Goal: Task Accomplishment & Management: Manage account settings

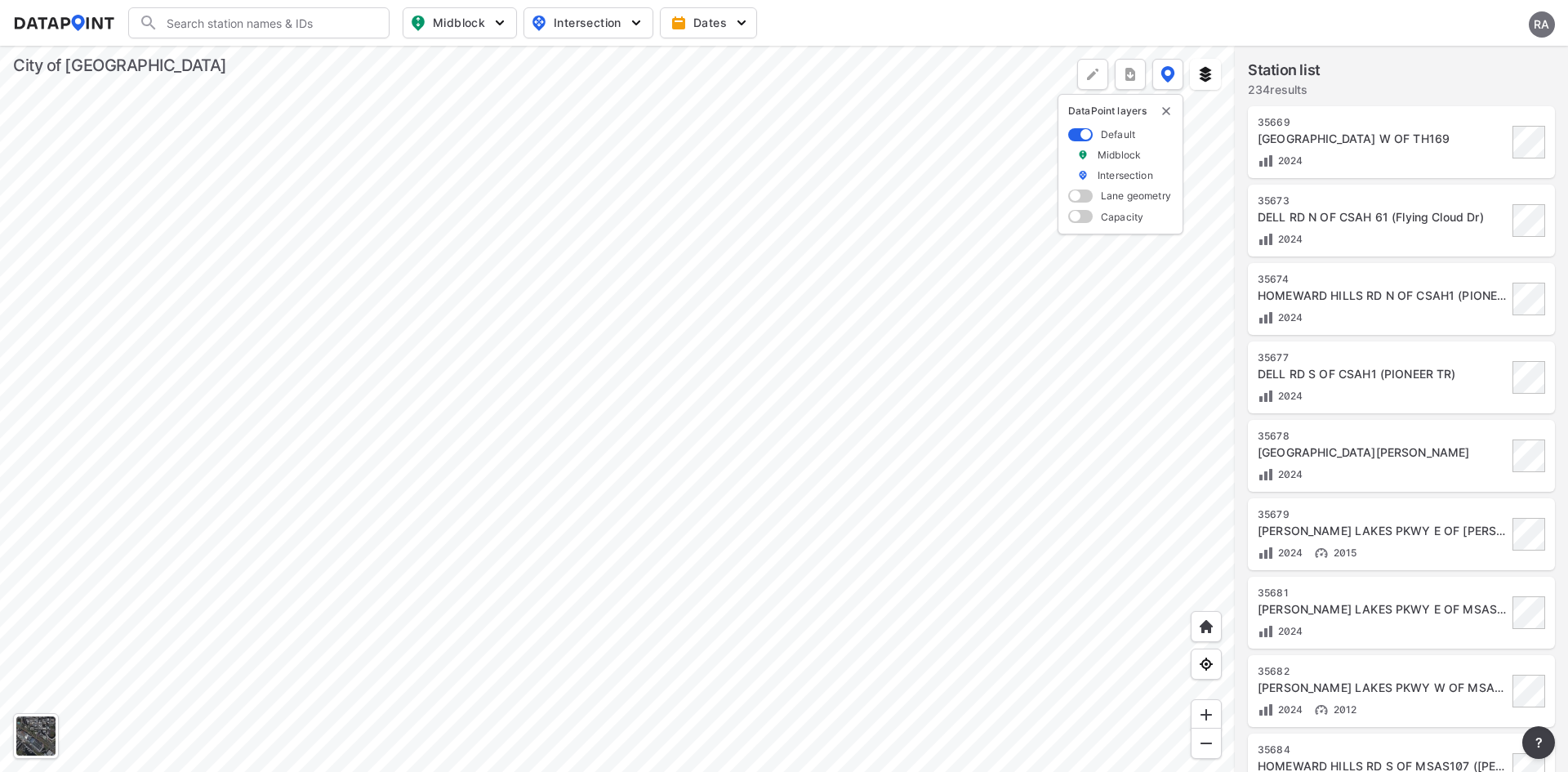
click at [1543, 30] on div "RA" at bounding box center [1541, 24] width 26 height 26
click at [1489, 100] on p "Log out" at bounding box center [1486, 93] width 137 height 29
click at [1468, 24] on span "Sign in" at bounding box center [1456, 23] width 38 height 17
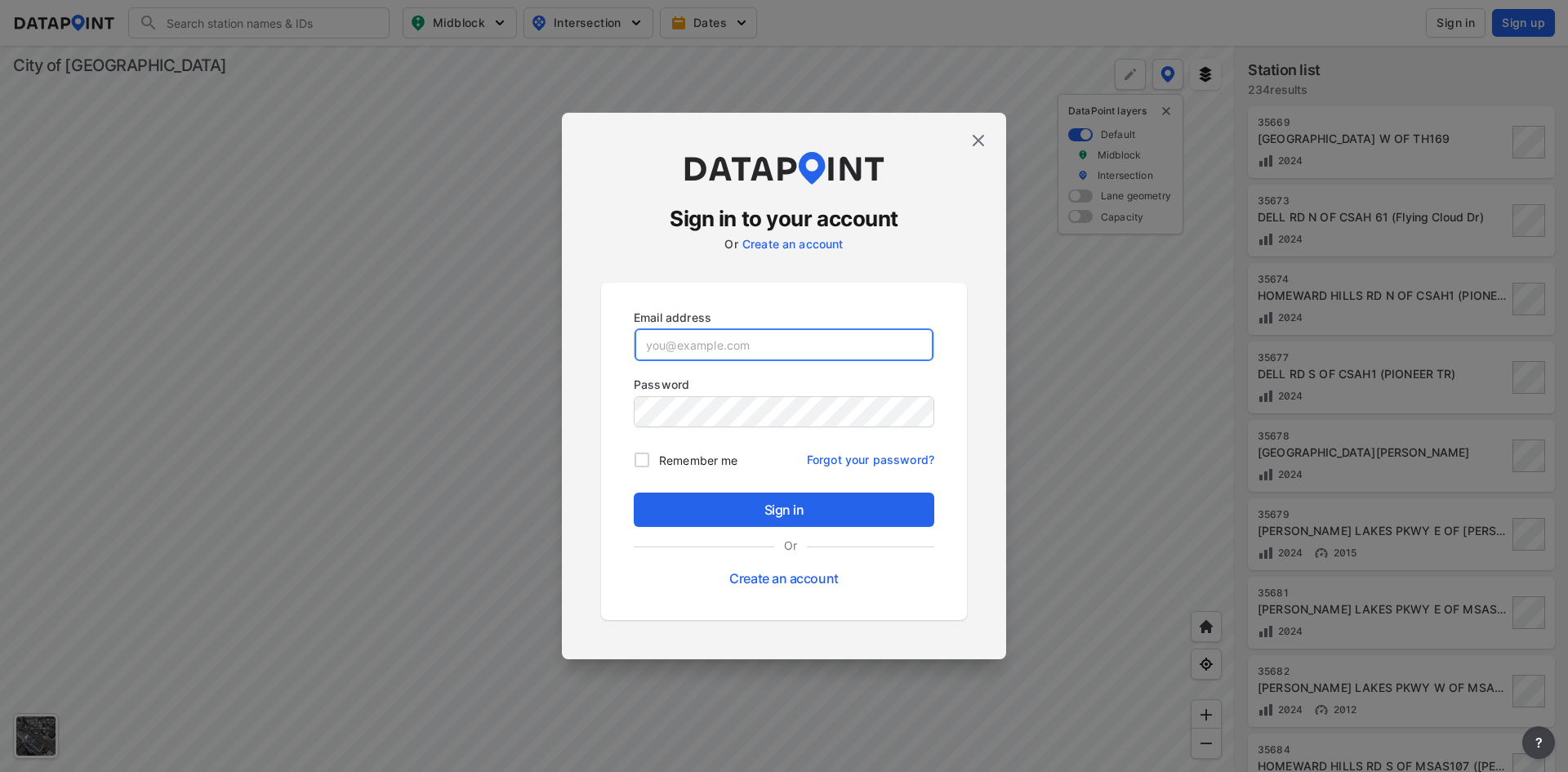
click at [841, 348] on input "email" at bounding box center [783, 344] width 299 height 32
paste input "[EMAIL_ADDRESS][DOMAIN_NAME]"
type input "[EMAIL_ADDRESS][DOMAIN_NAME]"
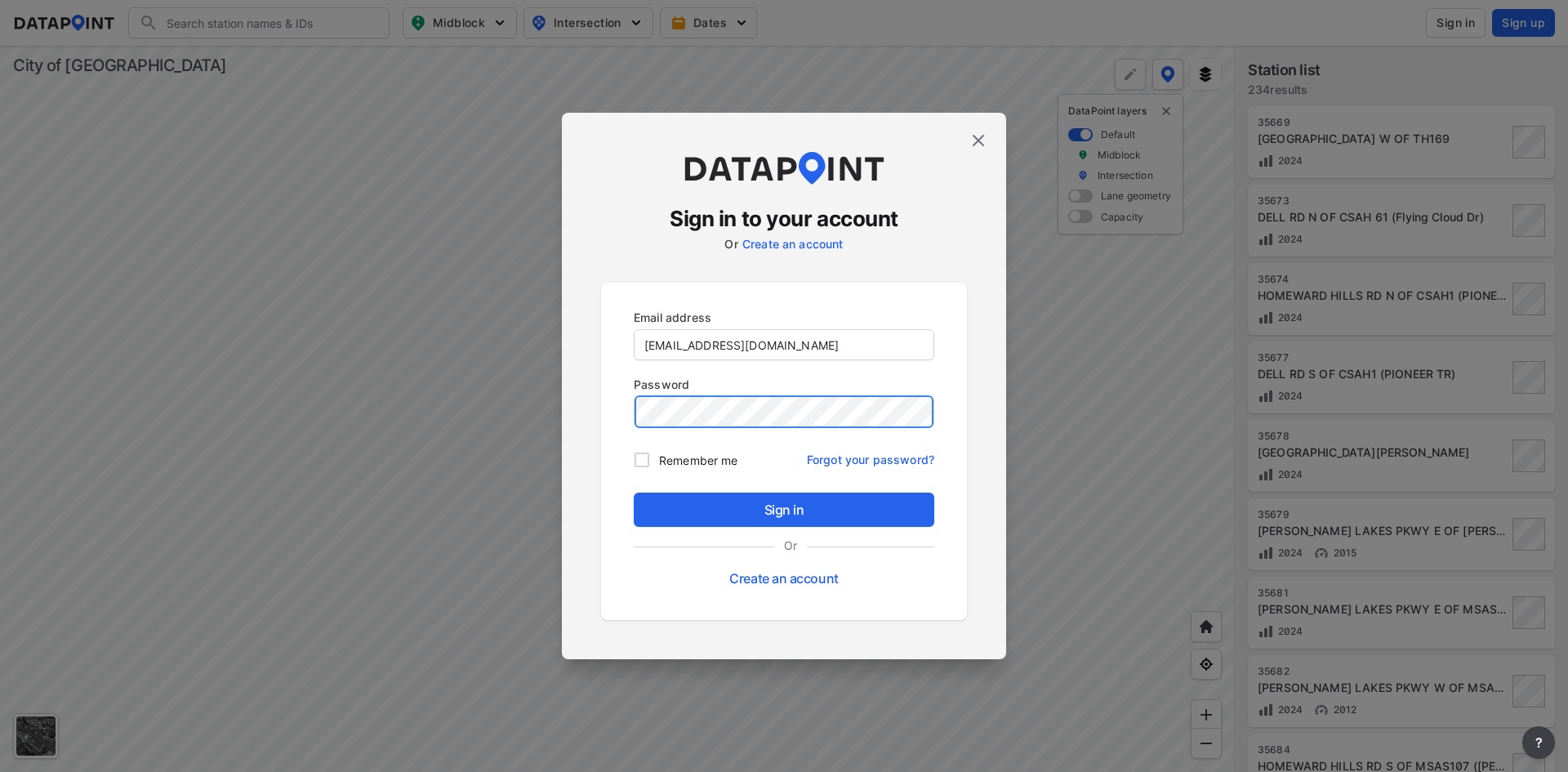
click at [634, 493] on button "Sign in" at bounding box center [784, 510] width 300 height 34
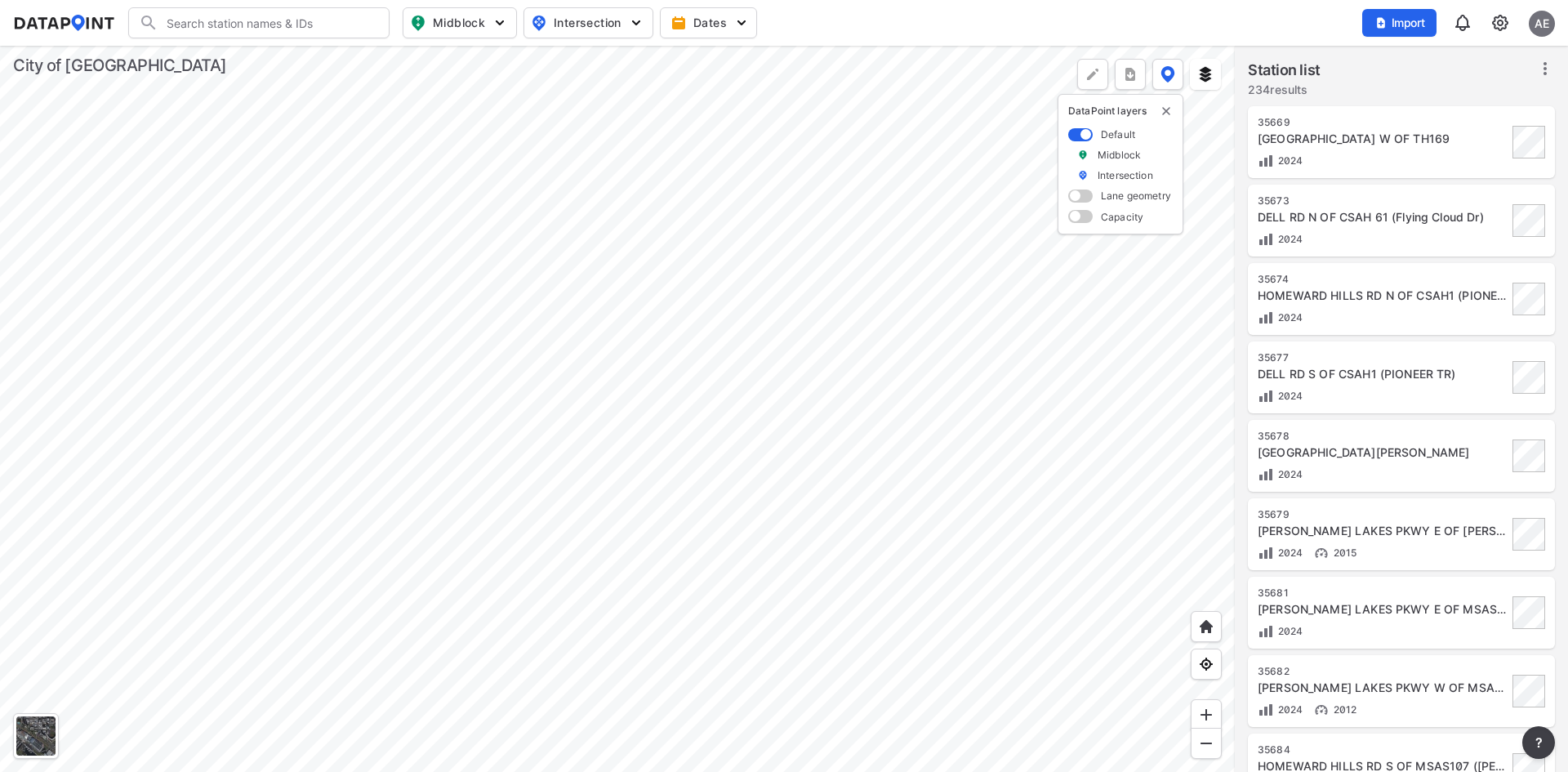
click at [302, 22] on input "Search" at bounding box center [268, 22] width 221 height 26
click at [290, 51] on li "(EP 618 ) Eden Prairie Rd and [PERSON_NAME] Dr" at bounding box center [260, 64] width 261 height 46
type input "(EP618) [GEOGRAPHIC_DATA][PERSON_NAME]"
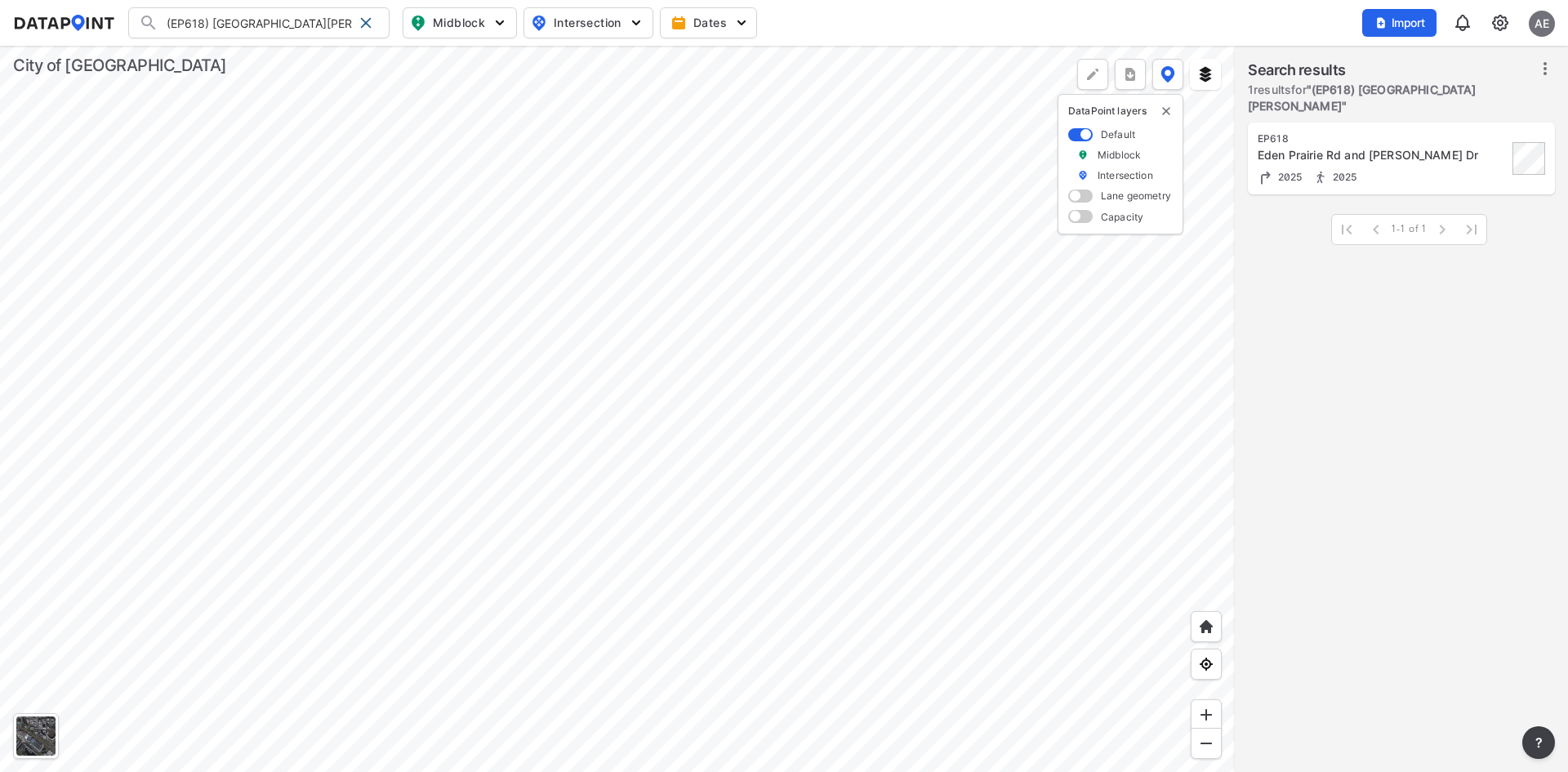
click at [1386, 141] on div "EP618" at bounding box center [1382, 139] width 250 height 13
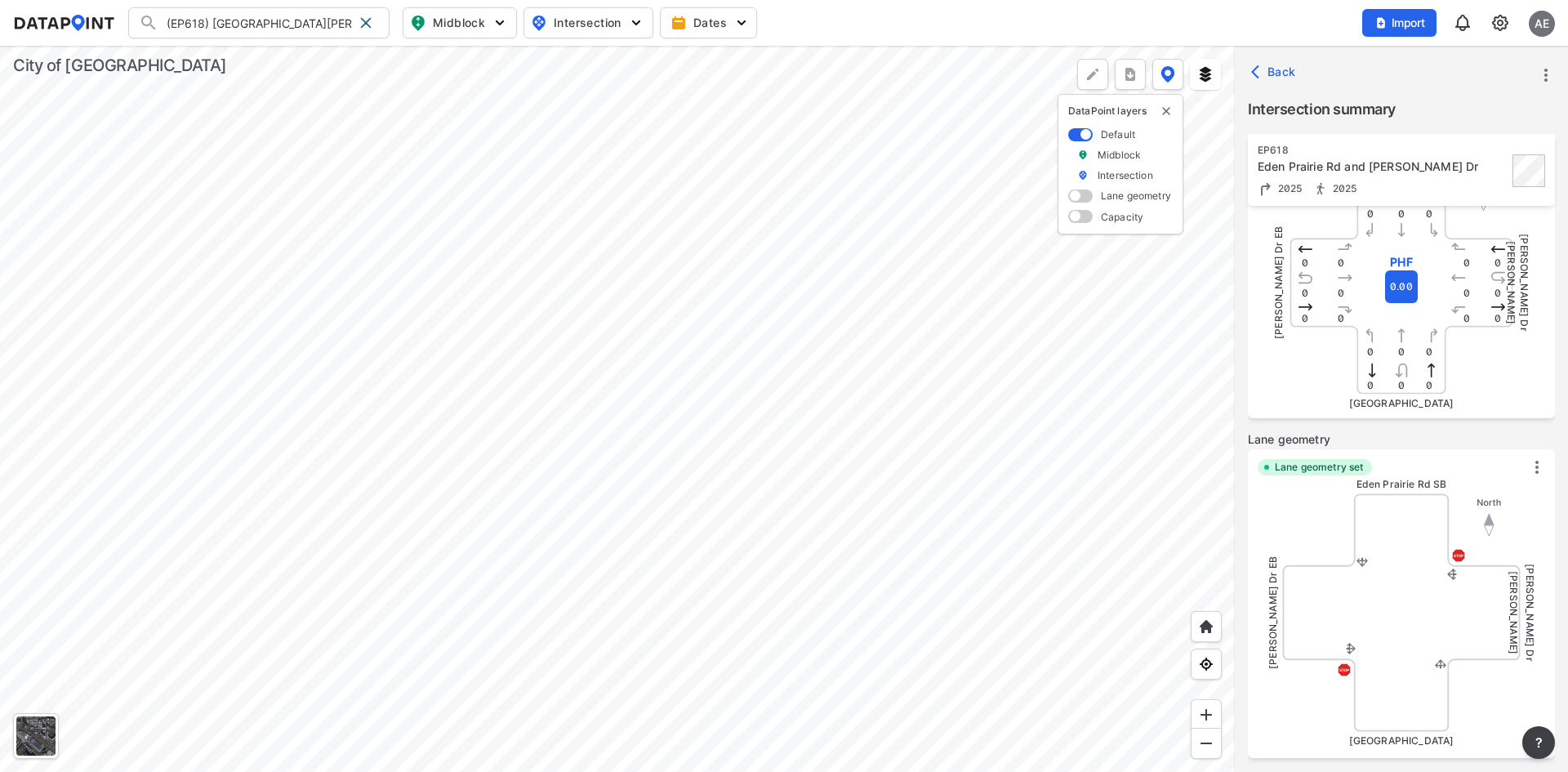
scroll to position [424, 0]
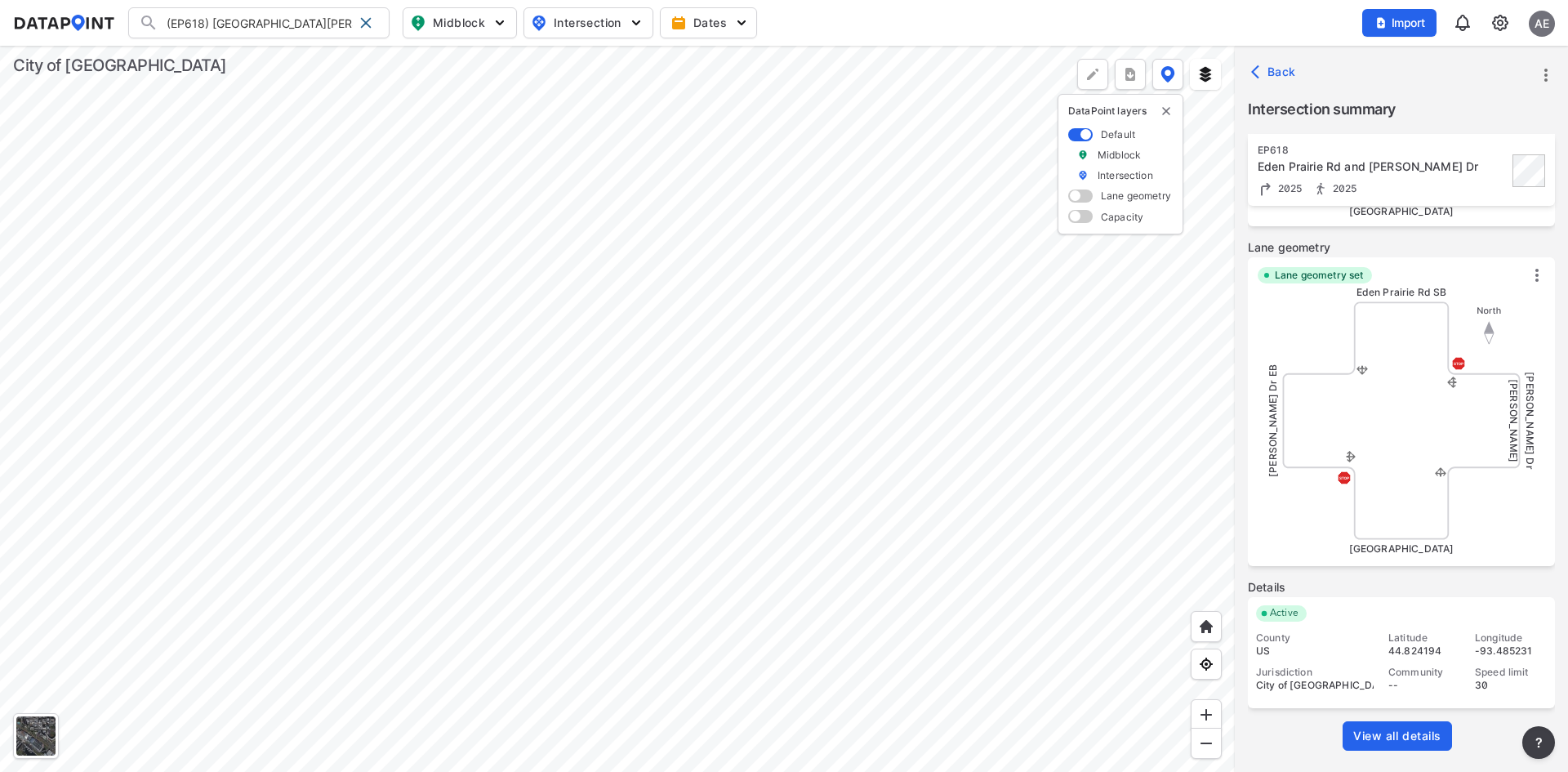
click at [1377, 732] on span "View all details" at bounding box center [1397, 736] width 88 height 17
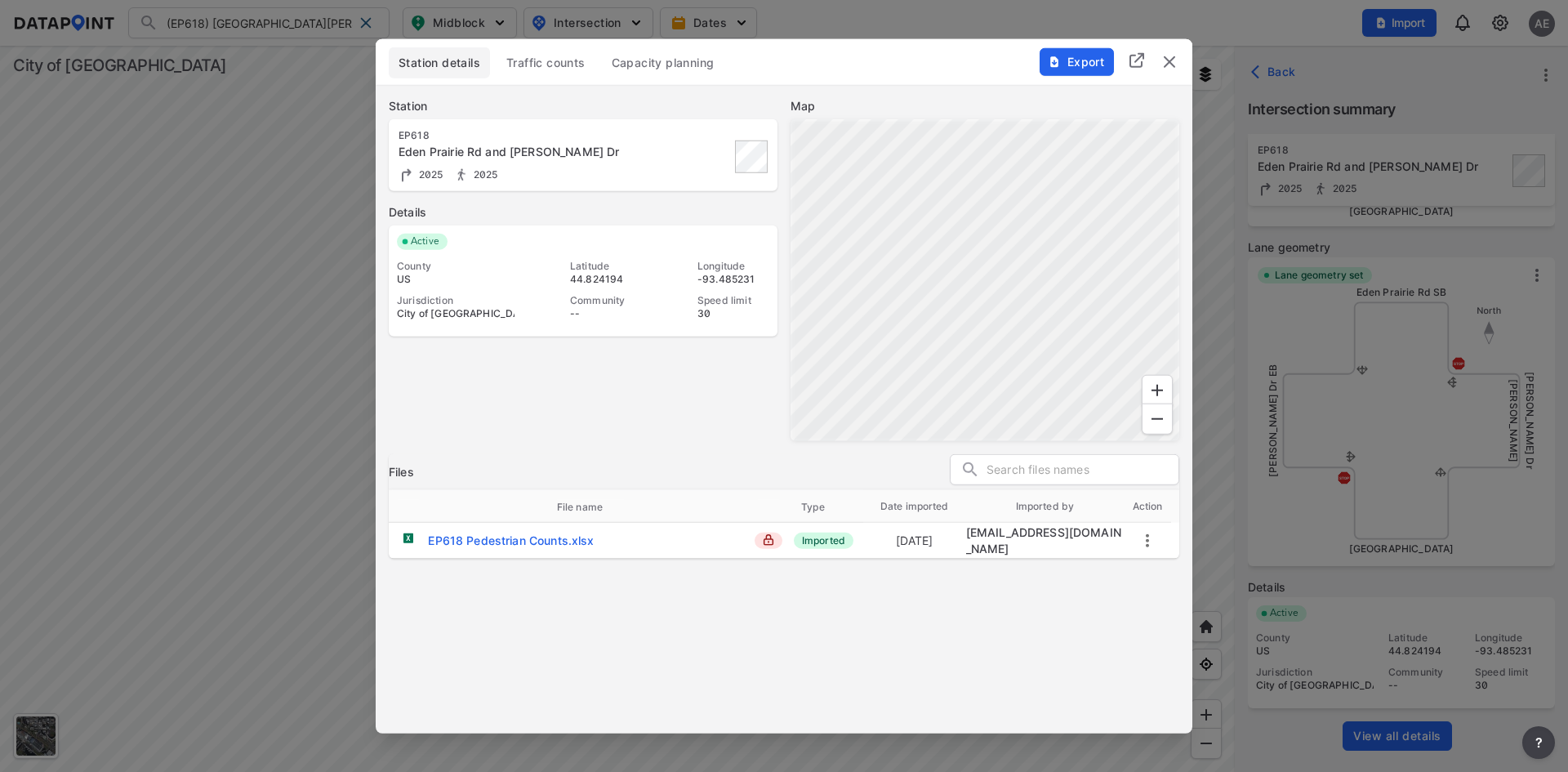
click at [547, 66] on span "Traffic counts" at bounding box center [545, 62] width 79 height 17
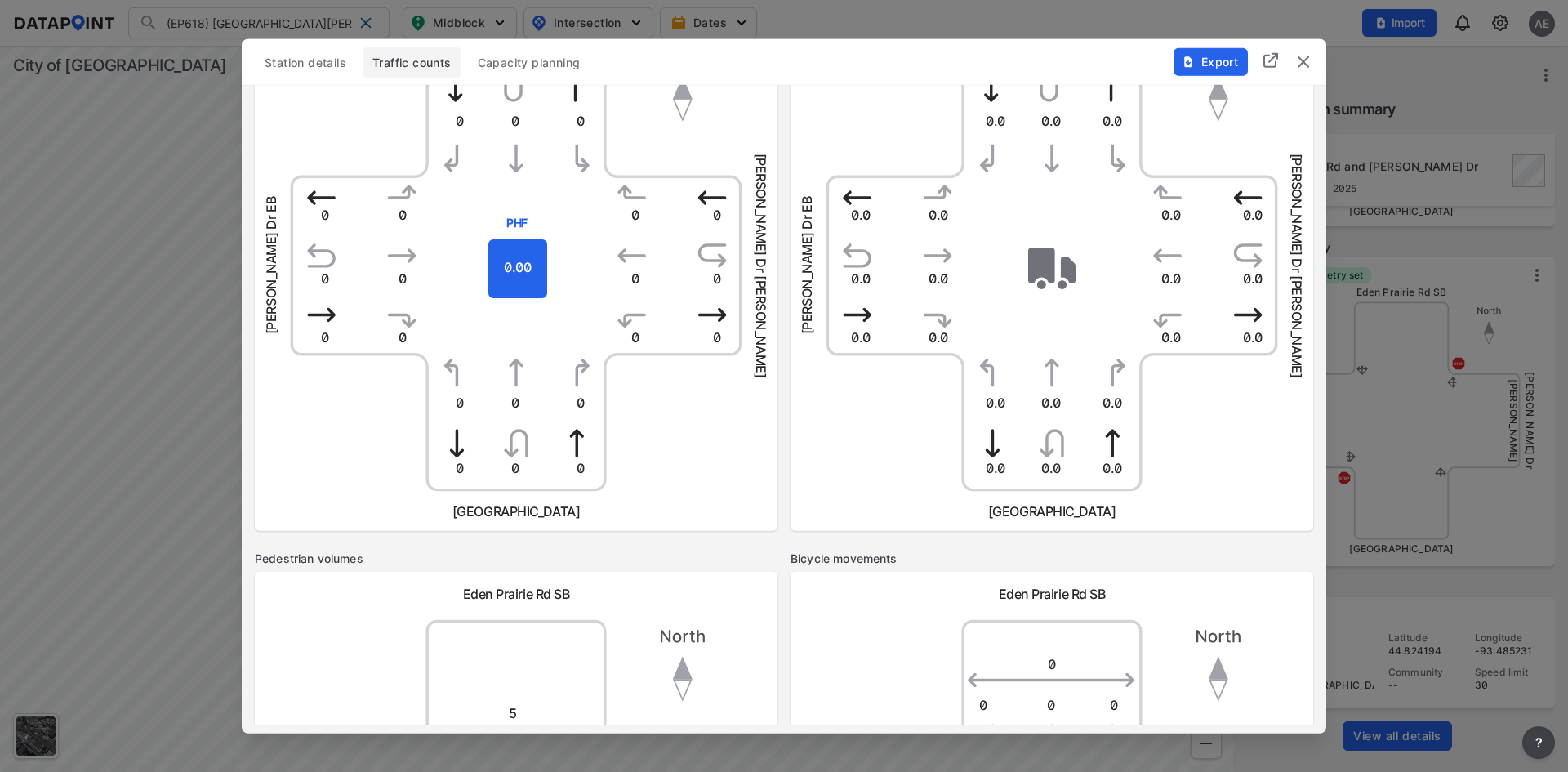
scroll to position [0, 0]
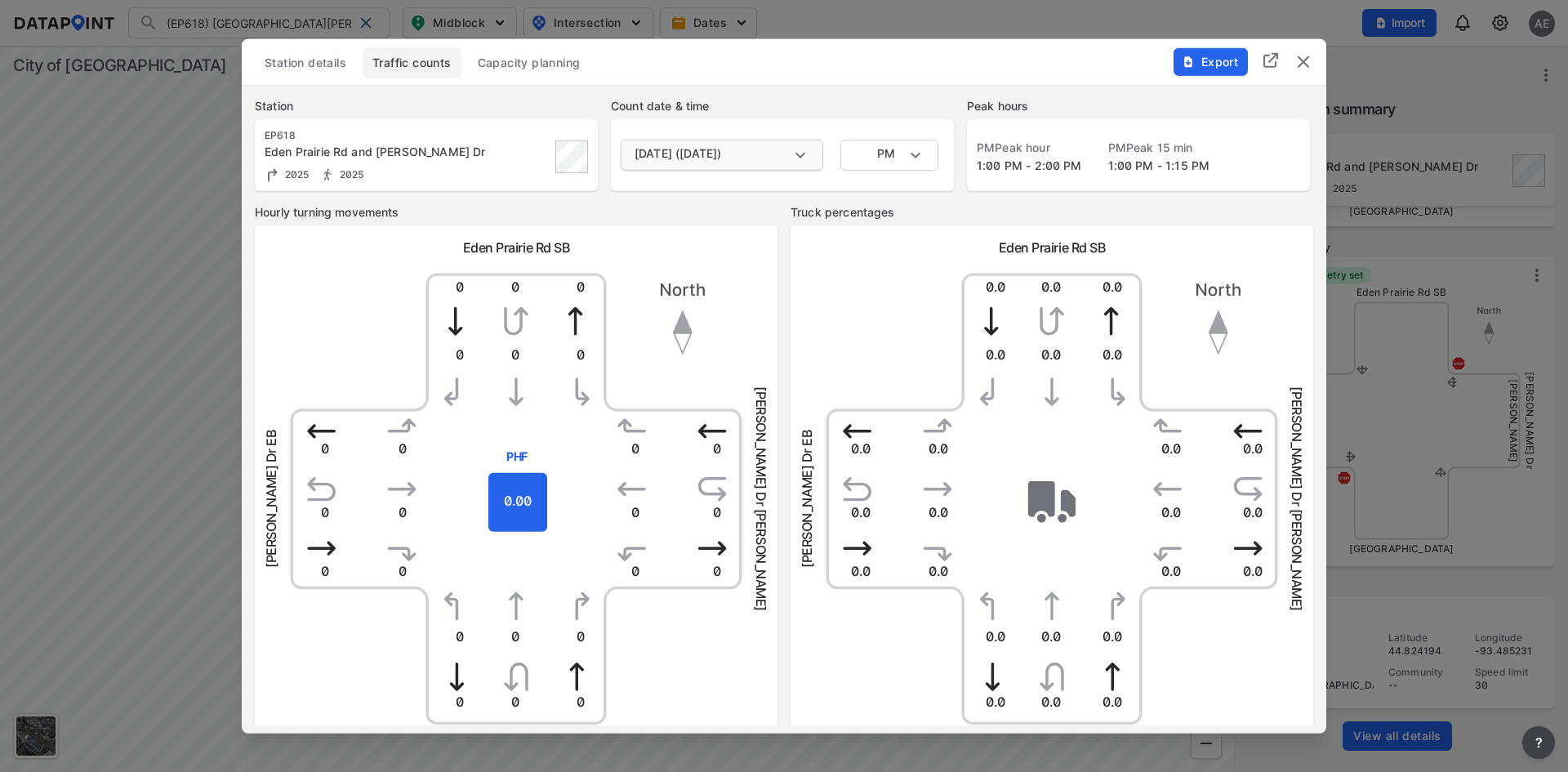
click at [791, 158] on body "(EP618) [GEOGRAPHIC_DATA][PERSON_NAME] (EP618) [GEOGRAPHIC_DATA][PERSON_NAME] S…" at bounding box center [784, 386] width 1568 height 772
click at [840, 112] on div at bounding box center [784, 386] width 1568 height 772
click at [901, 148] on body "(EP618) [GEOGRAPHIC_DATA][PERSON_NAME] (EP618) [GEOGRAPHIC_DATA][PERSON_NAME] S…" at bounding box center [784, 386] width 1568 height 772
click at [1032, 59] on div at bounding box center [784, 386] width 1568 height 772
click at [308, 66] on span "Station details" at bounding box center [305, 62] width 82 height 17
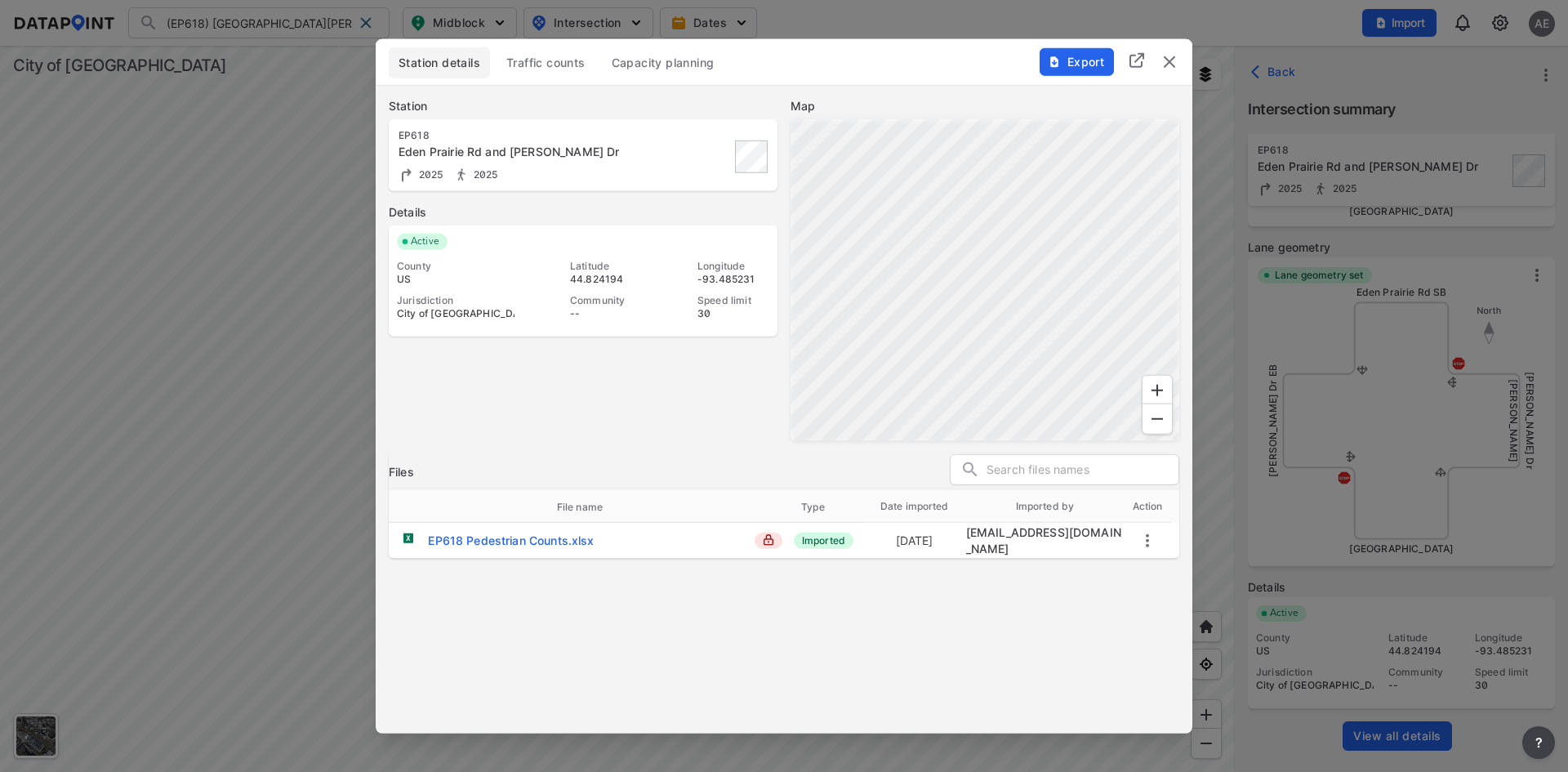
click at [1173, 58] on img "delete" at bounding box center [1169, 62] width 20 height 20
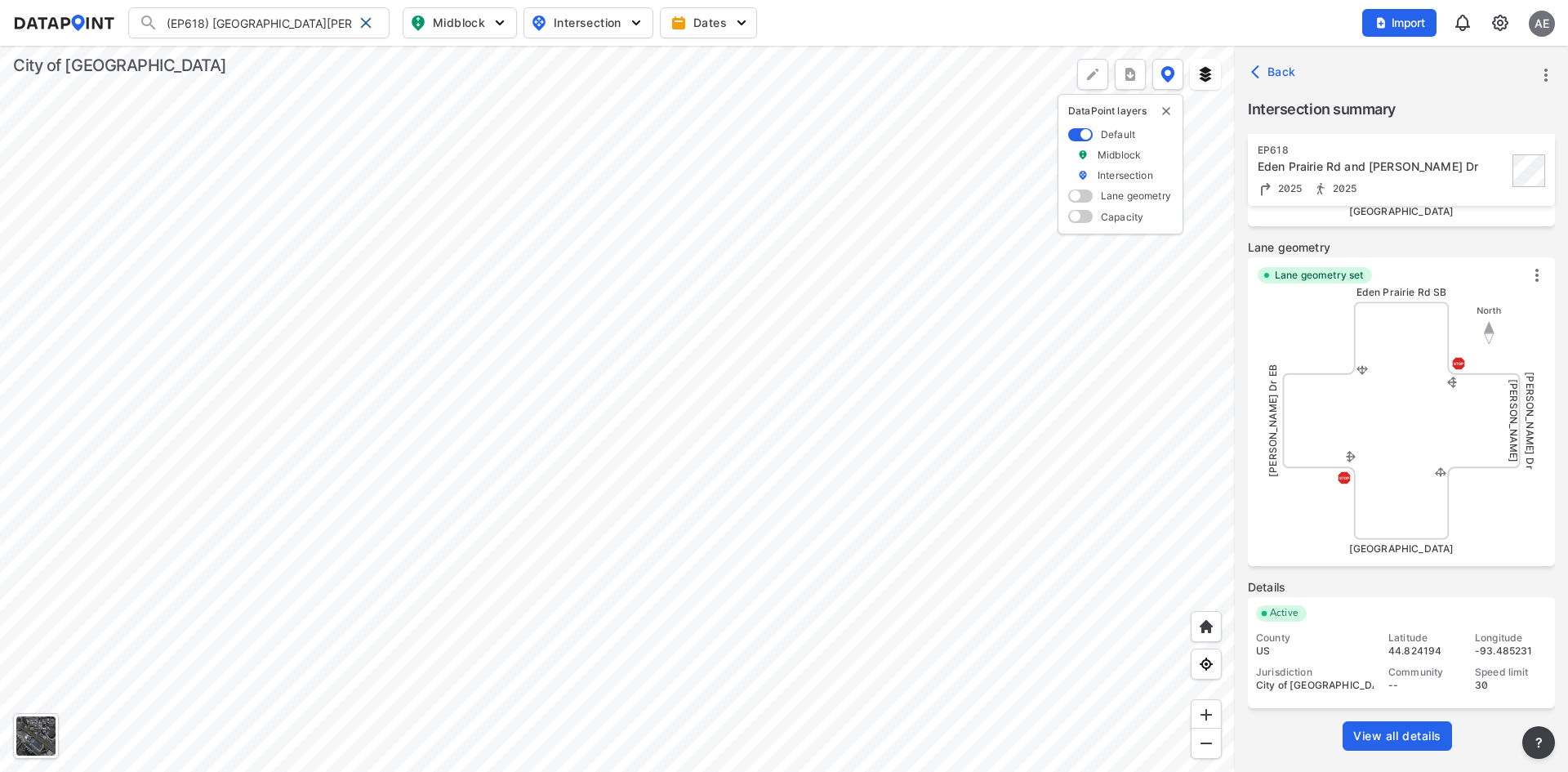
click at [1422, 743] on span "View all details" at bounding box center [1397, 736] width 88 height 17
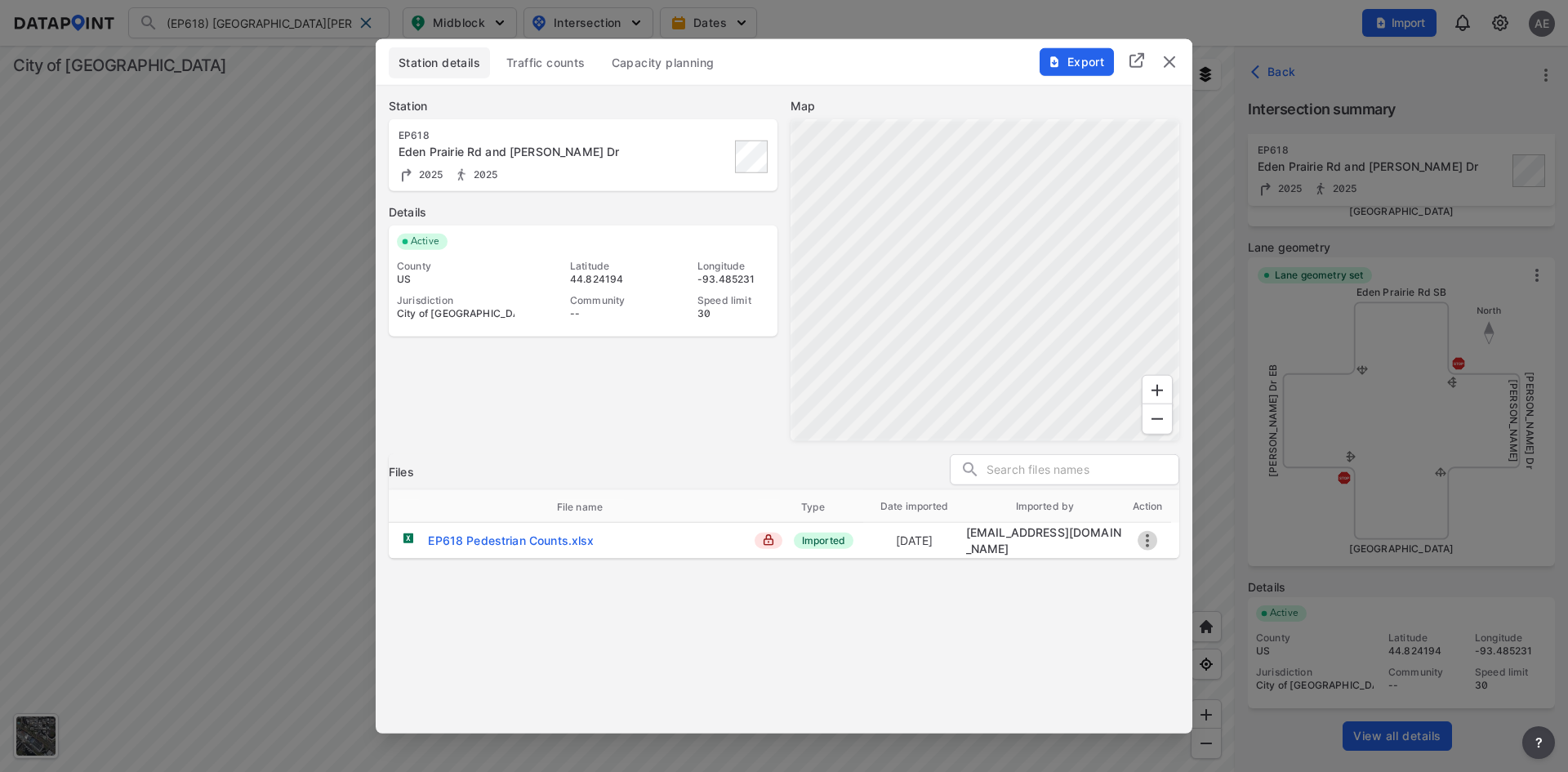
click at [1148, 543] on icon "more" at bounding box center [1148, 540] width 3 height 13
click at [1214, 544] on li "Download" at bounding box center [1209, 537] width 144 height 29
click at [1174, 62] on img "delete" at bounding box center [1169, 62] width 20 height 20
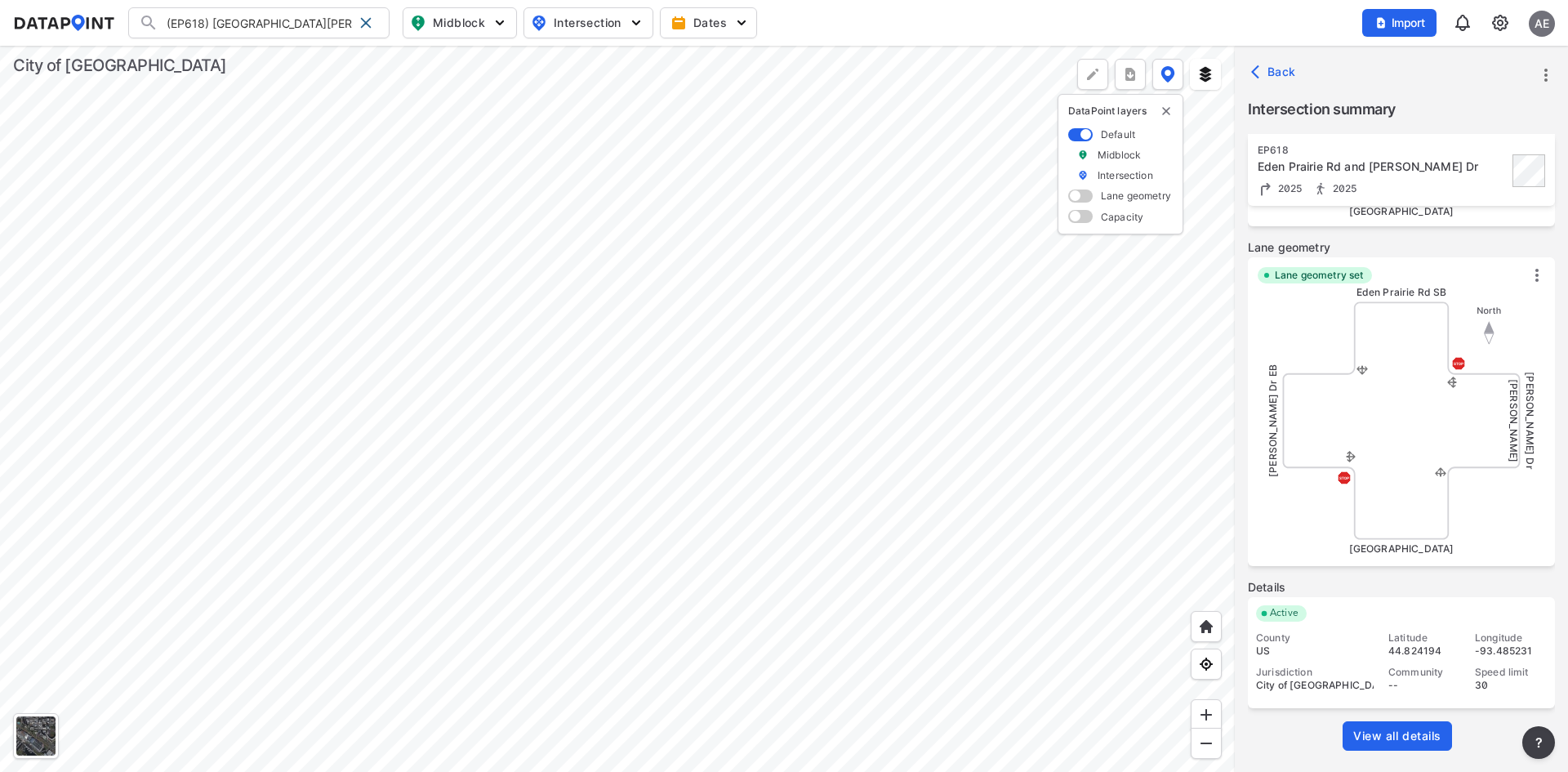
click at [1505, 29] on img at bounding box center [1501, 23] width 20 height 20
click at [1424, 120] on link "Station management" at bounding box center [1430, 122] width 141 height 17
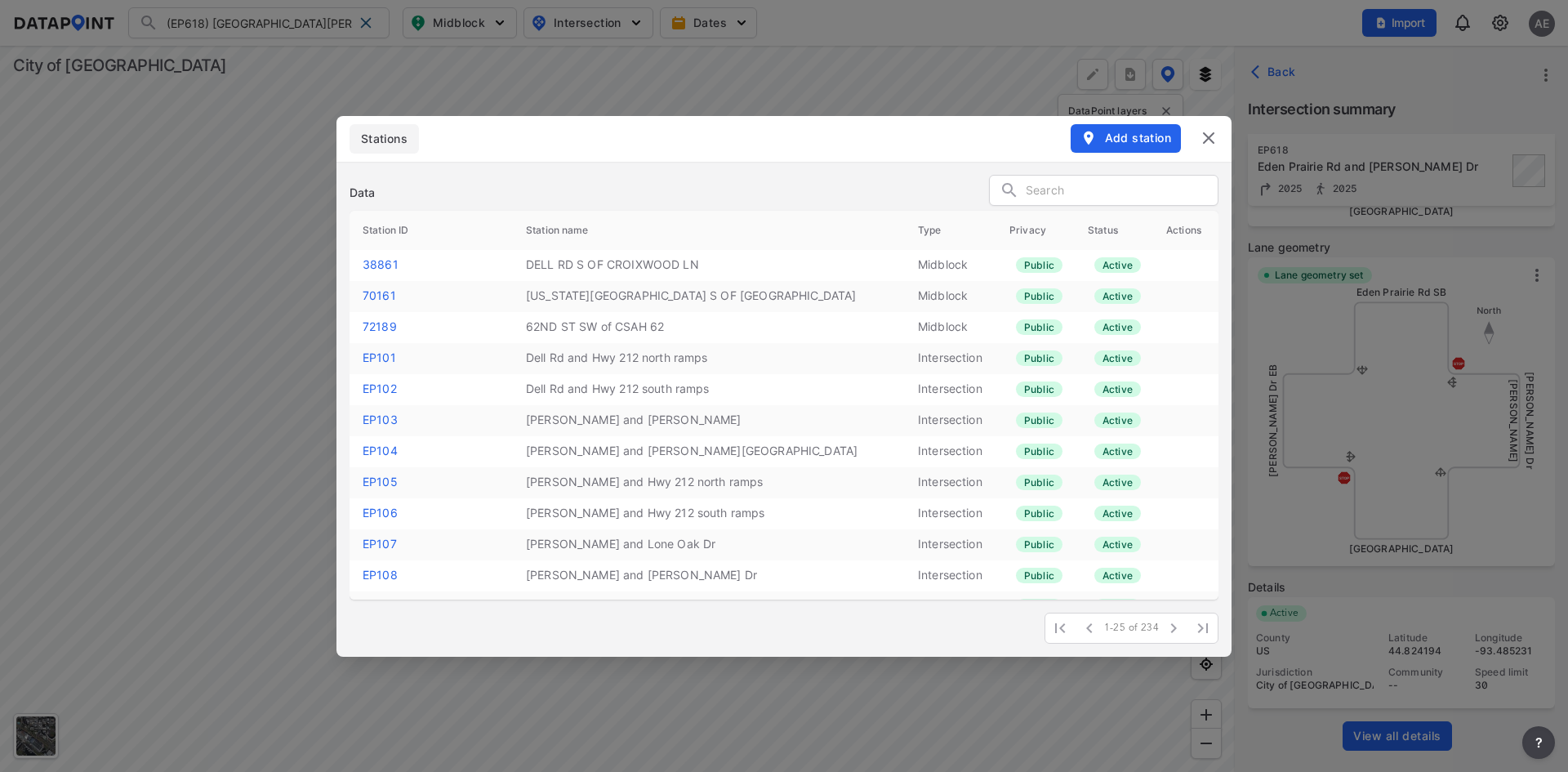
click at [1108, 182] on input "text" at bounding box center [1122, 191] width 192 height 24
type input "ep"
click at [1209, 139] on img at bounding box center [1209, 138] width 20 height 20
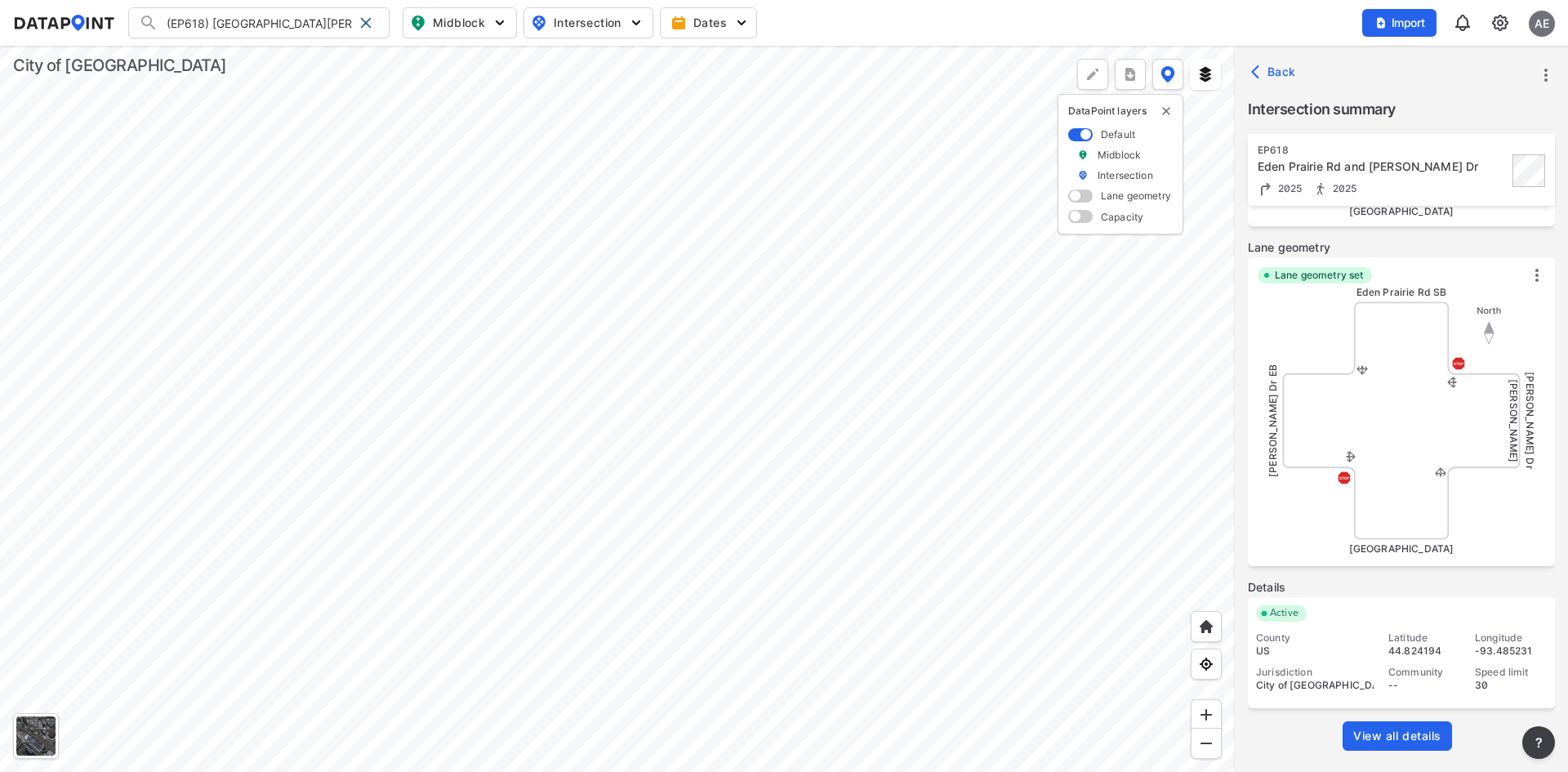
click at [1495, 27] on img at bounding box center [1501, 23] width 20 height 20
click at [1437, 60] on link "Data management" at bounding box center [1430, 63] width 141 height 17
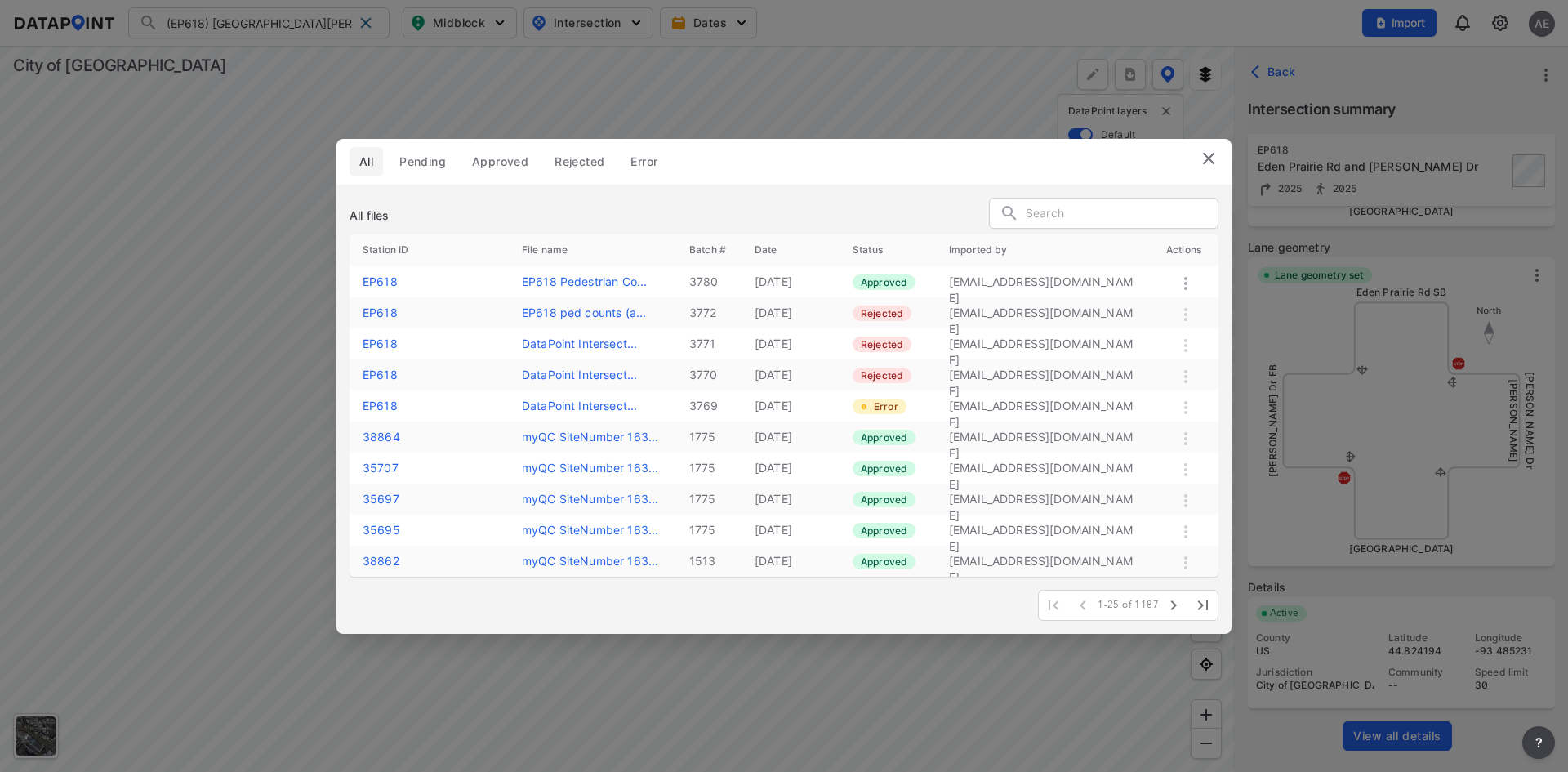
click at [1107, 207] on input "text" at bounding box center [1122, 213] width 192 height 24
click at [1183, 281] on icon at bounding box center [1186, 284] width 20 height 20
click at [1181, 297] on div "Reject" at bounding box center [1157, 299] width 124 height 36
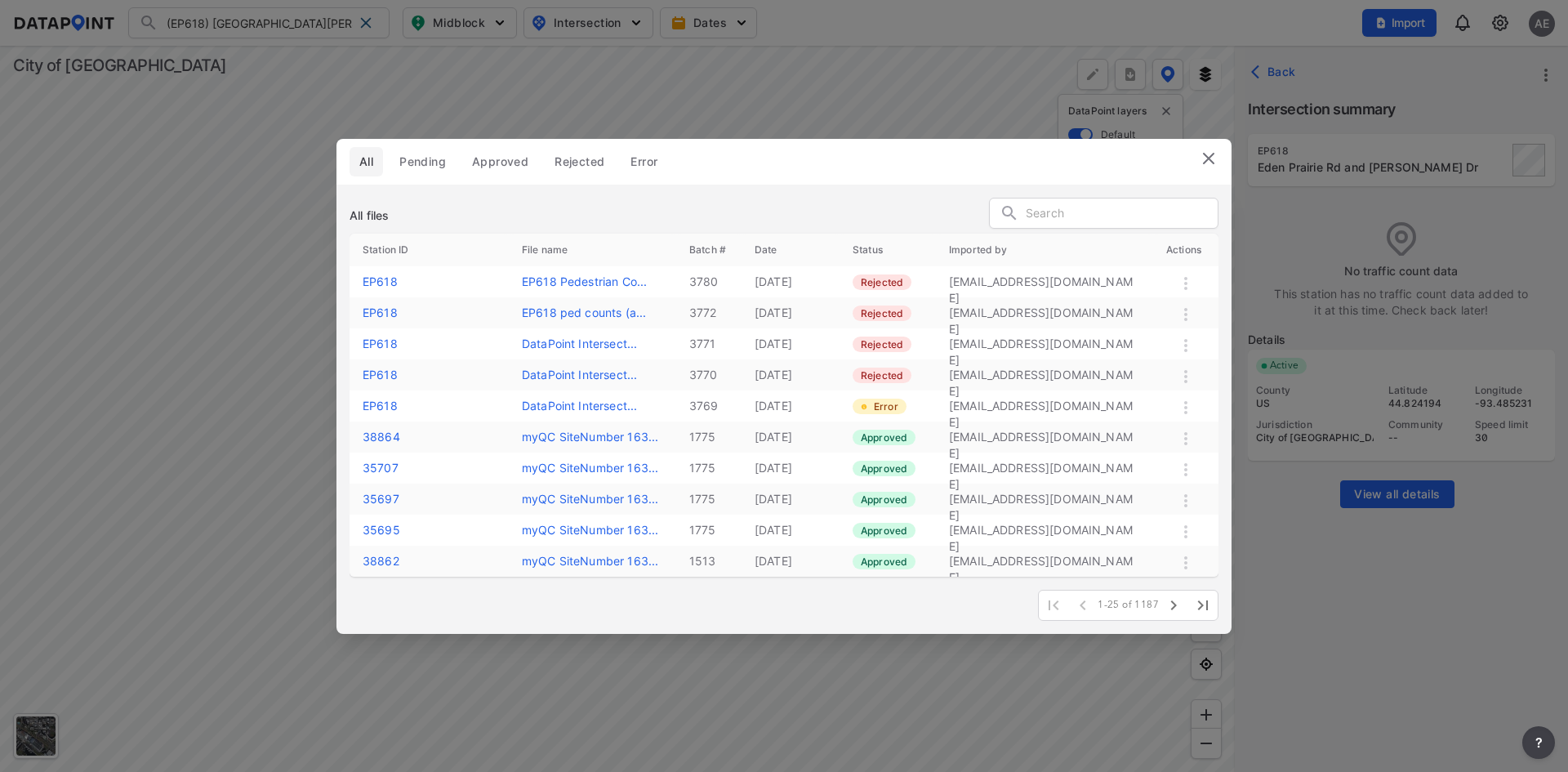
click at [1208, 164] on img at bounding box center [1209, 159] width 20 height 20
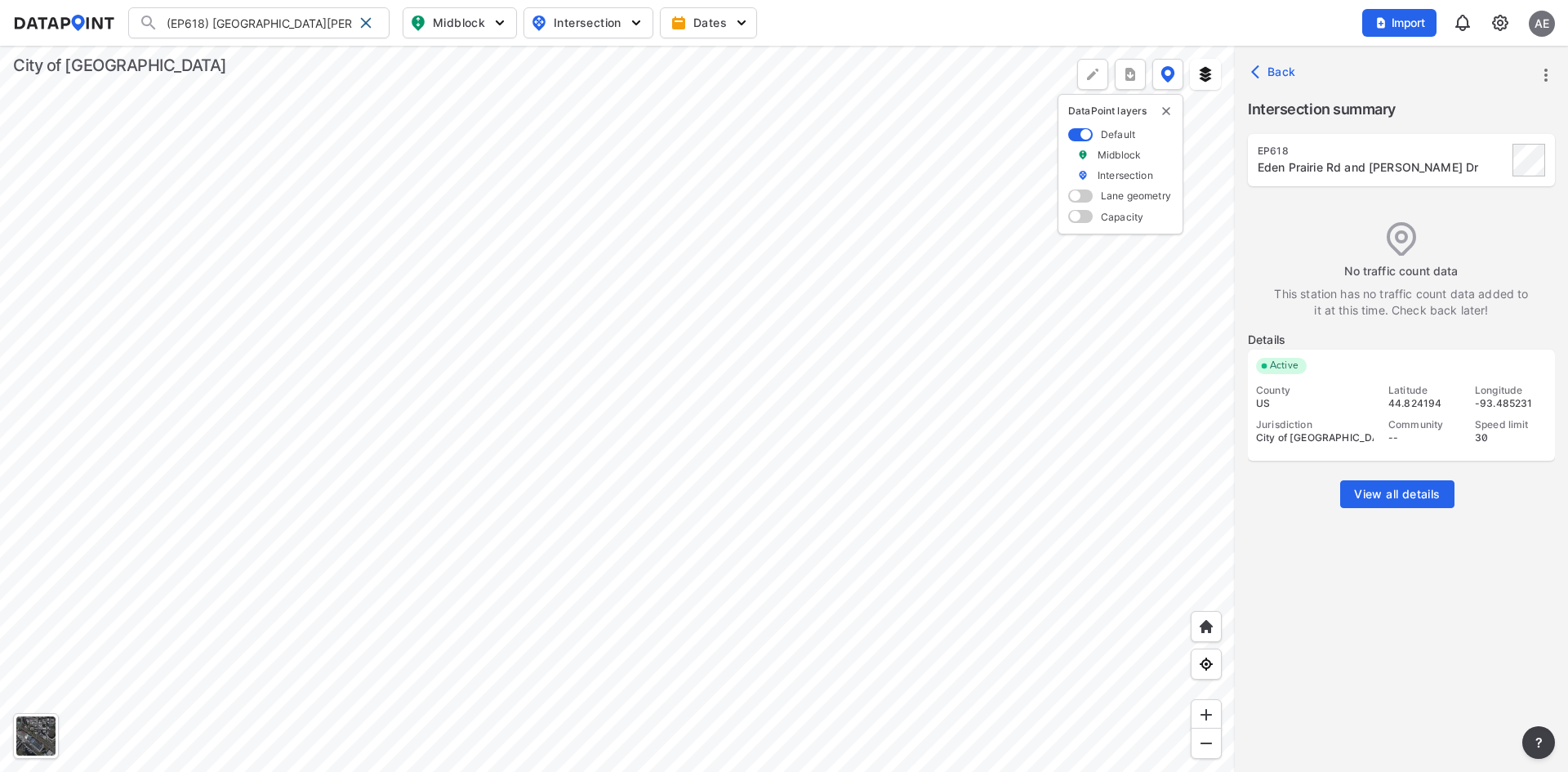
click at [1543, 77] on icon "more" at bounding box center [1546, 76] width 20 height 20
click at [1467, 115] on link "Import" at bounding box center [1442, 112] width 62 height 17
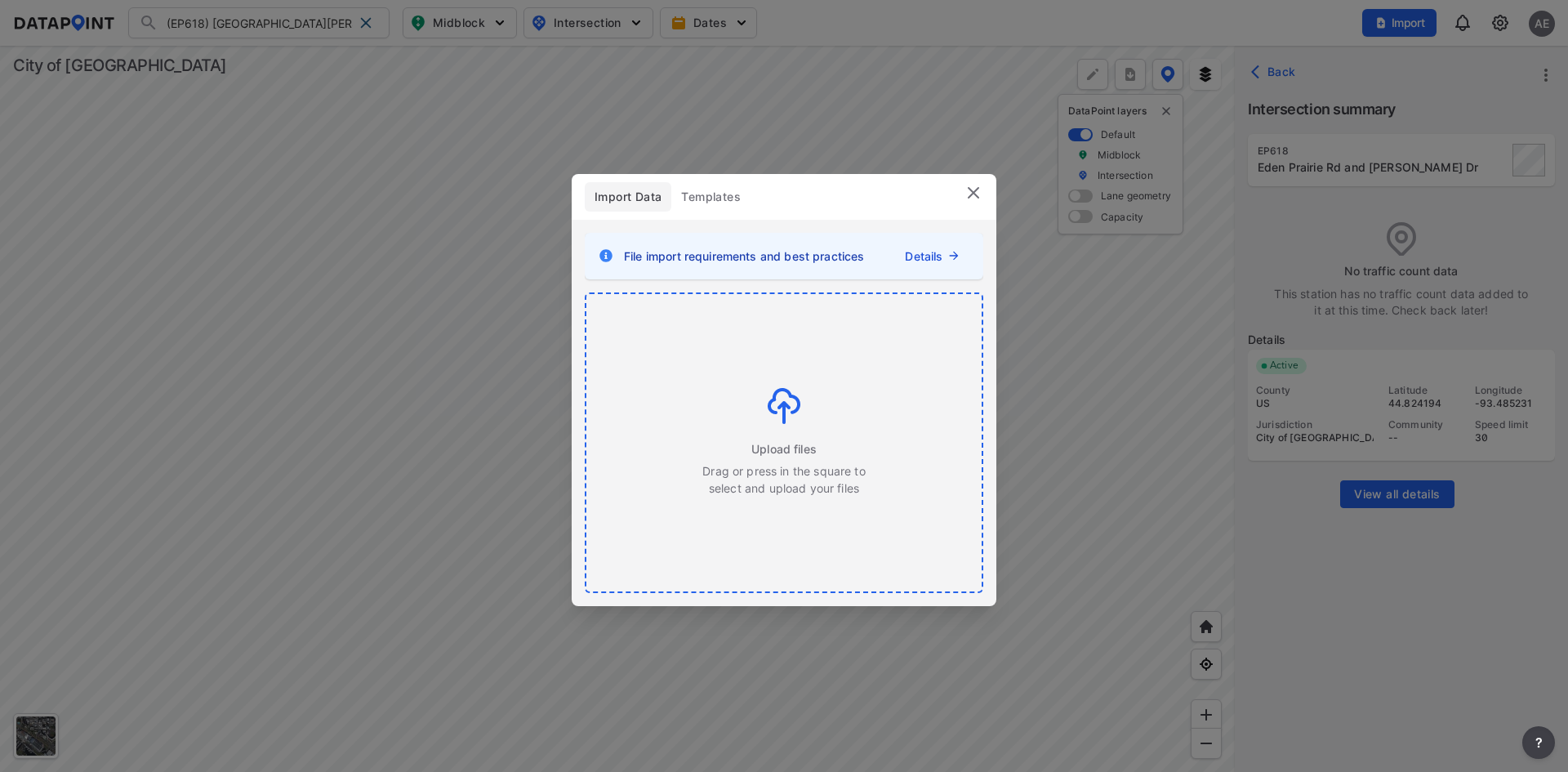
click at [774, 410] on img at bounding box center [783, 406] width 32 height 36
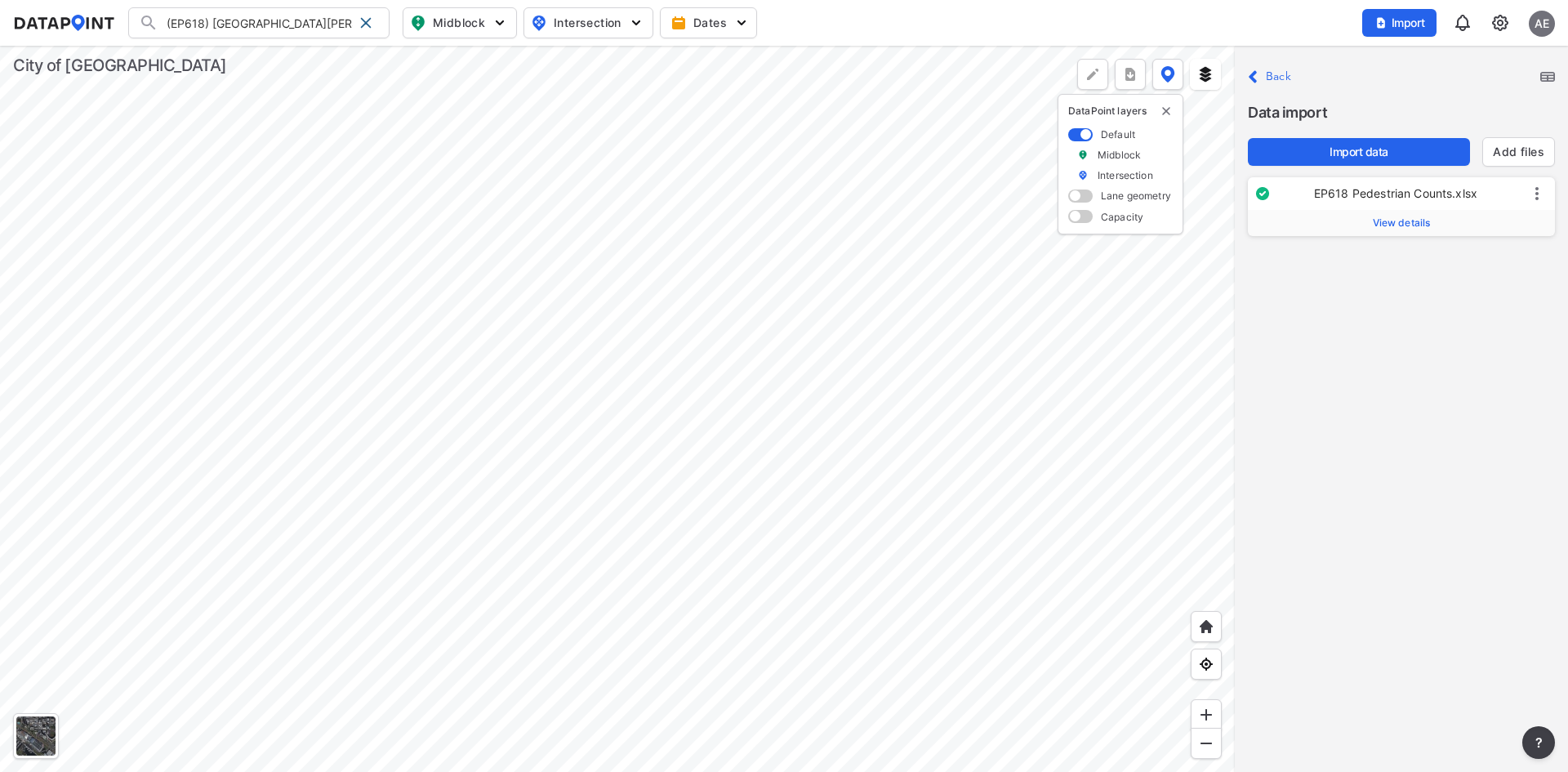
click at [1413, 226] on span "View details" at bounding box center [1402, 223] width 58 height 13
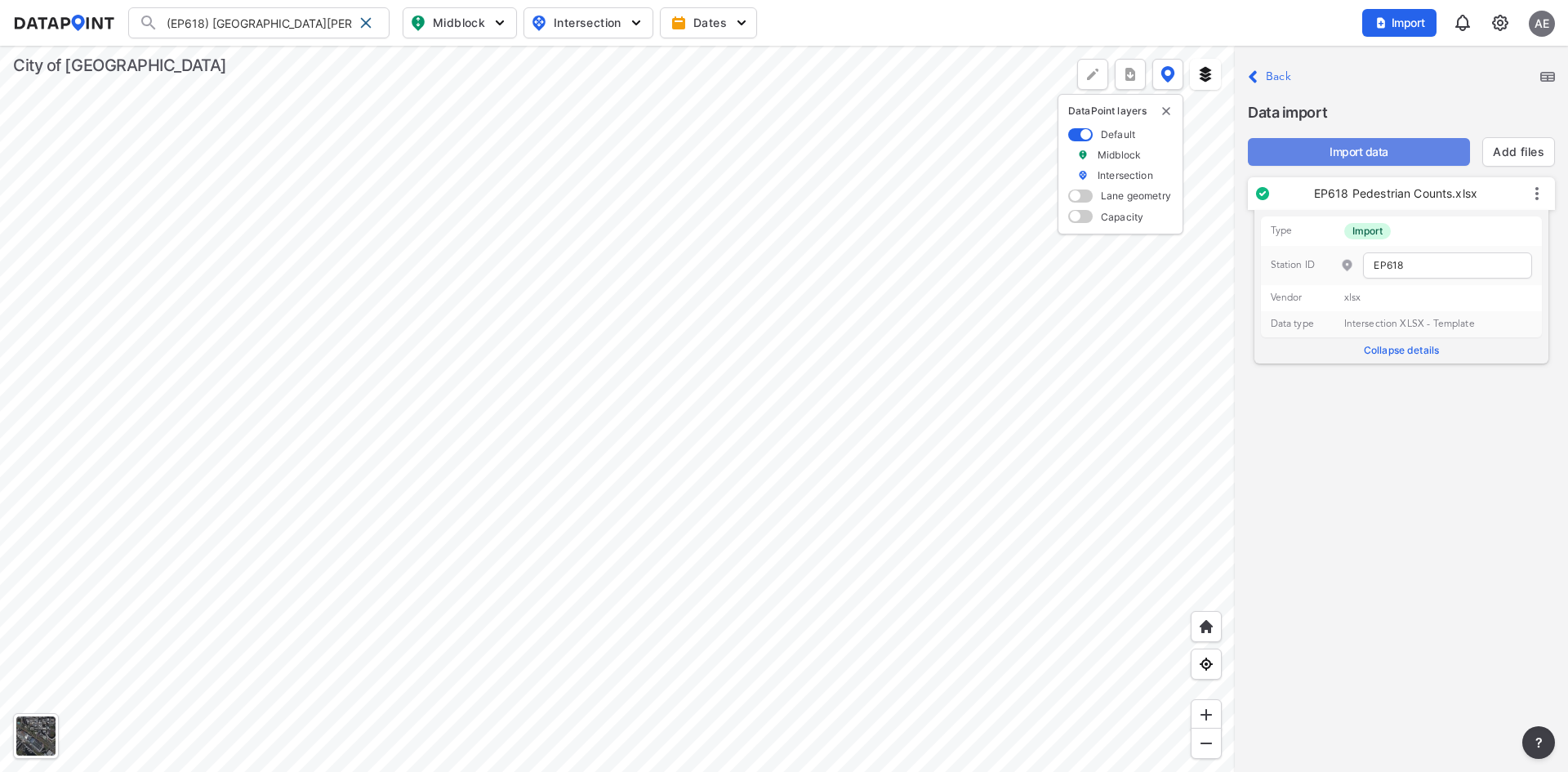
click at [1405, 146] on span "Import data" at bounding box center [1359, 152] width 196 height 17
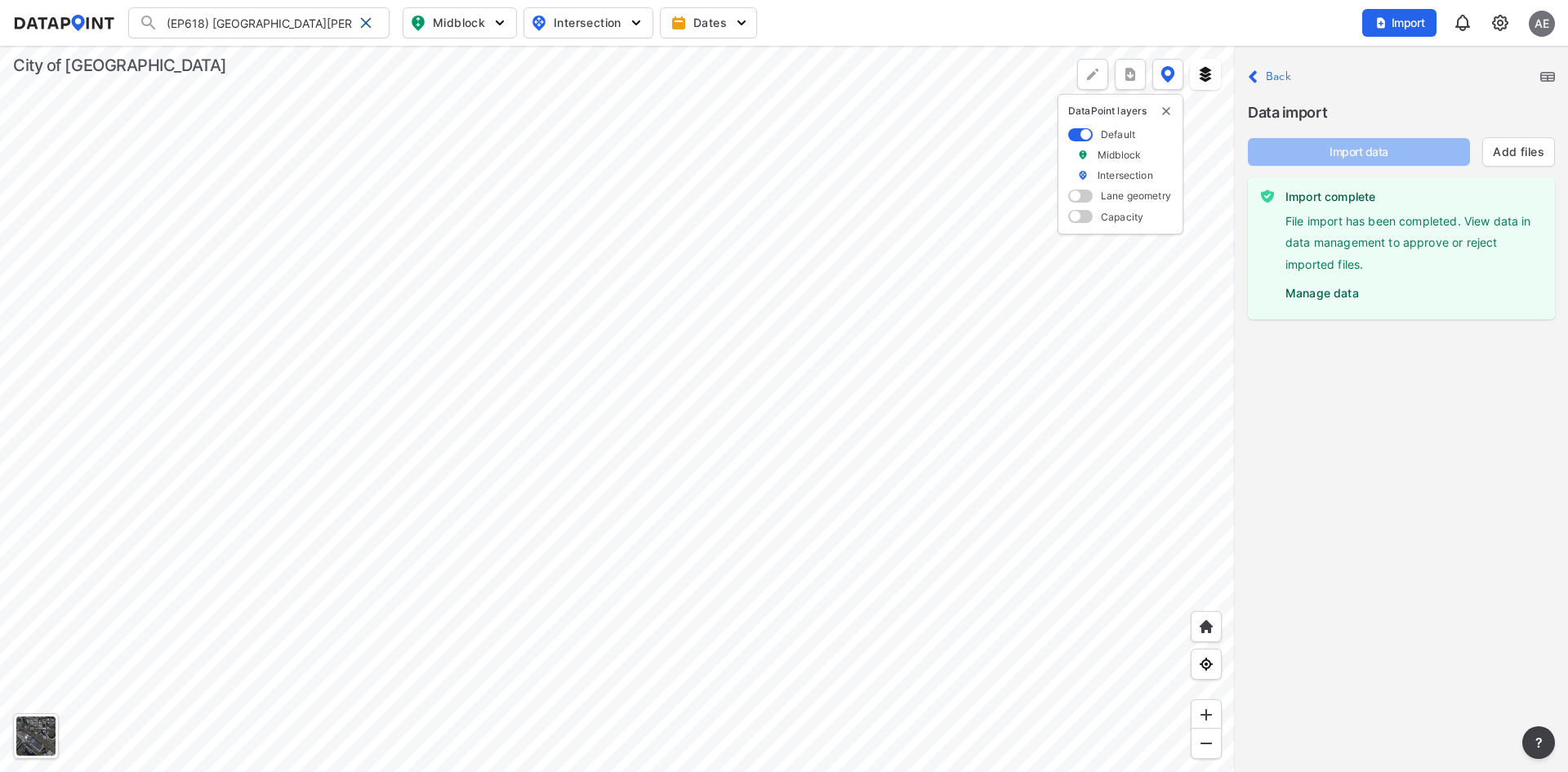
click at [1331, 298] on label "Manage data" at bounding box center [1414, 289] width 256 height 24
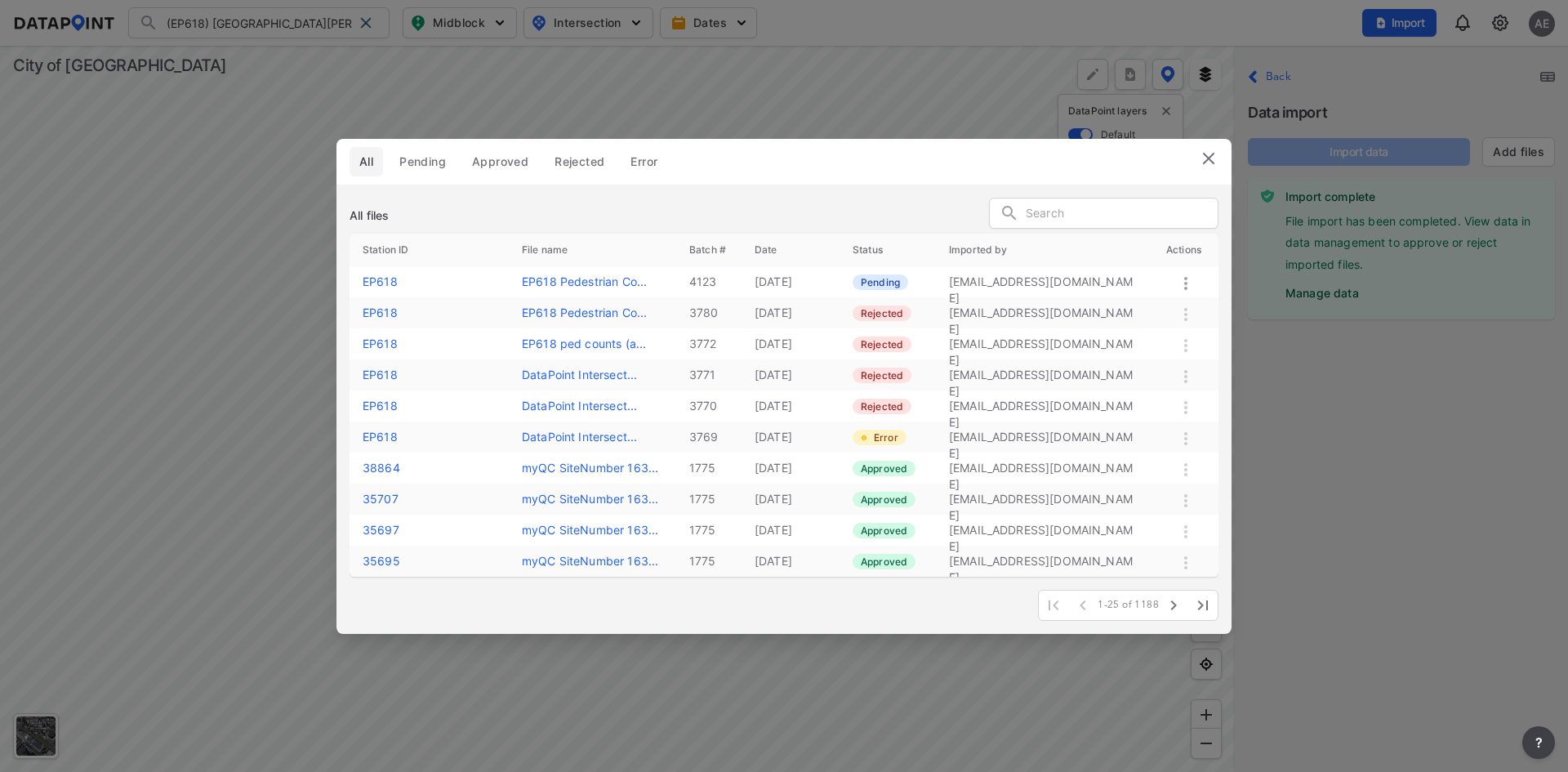
click at [1187, 282] on icon at bounding box center [1186, 284] width 3 height 13
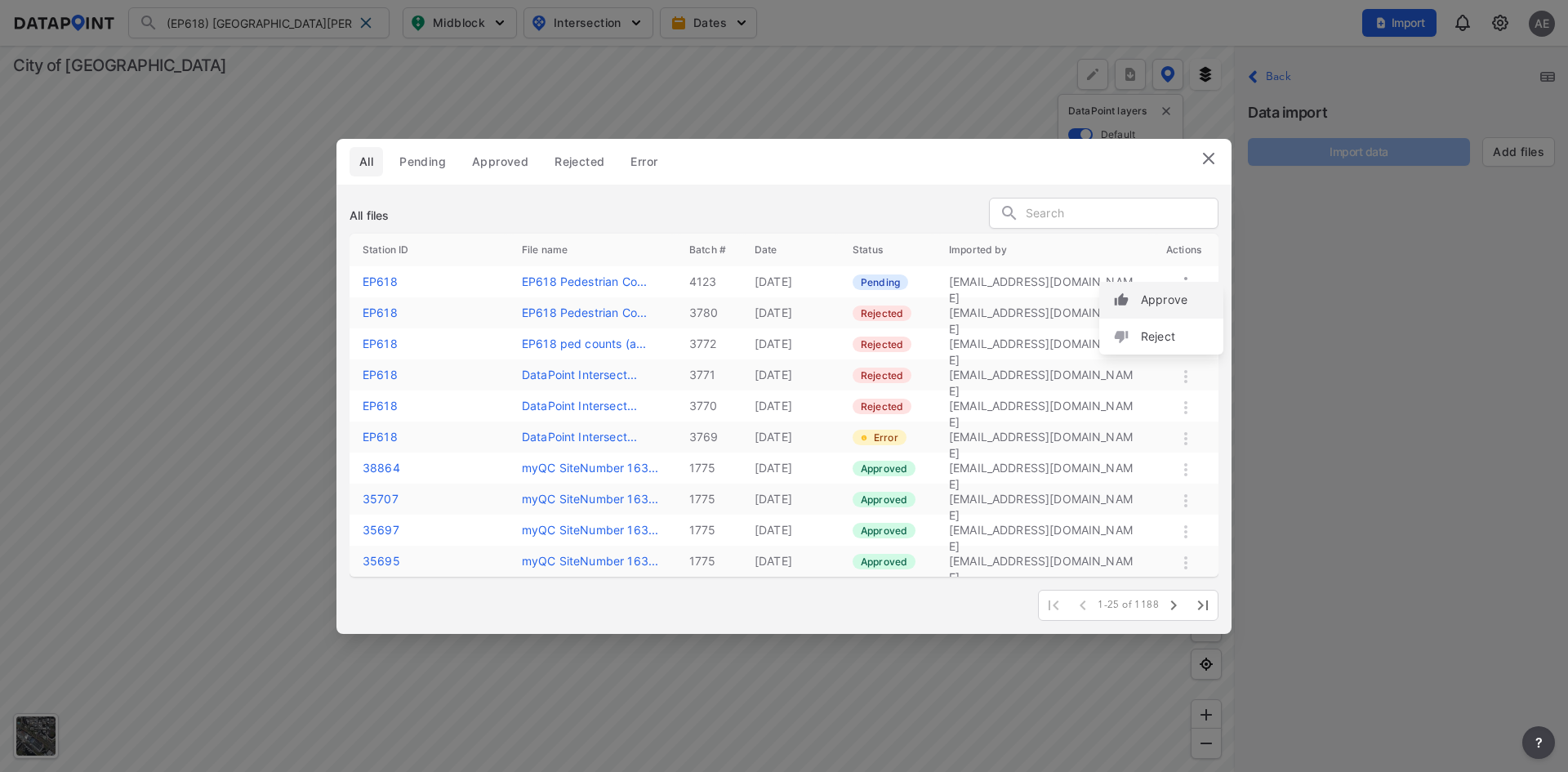
click at [1183, 296] on label "Approve" at bounding box center [1164, 300] width 47 height 17
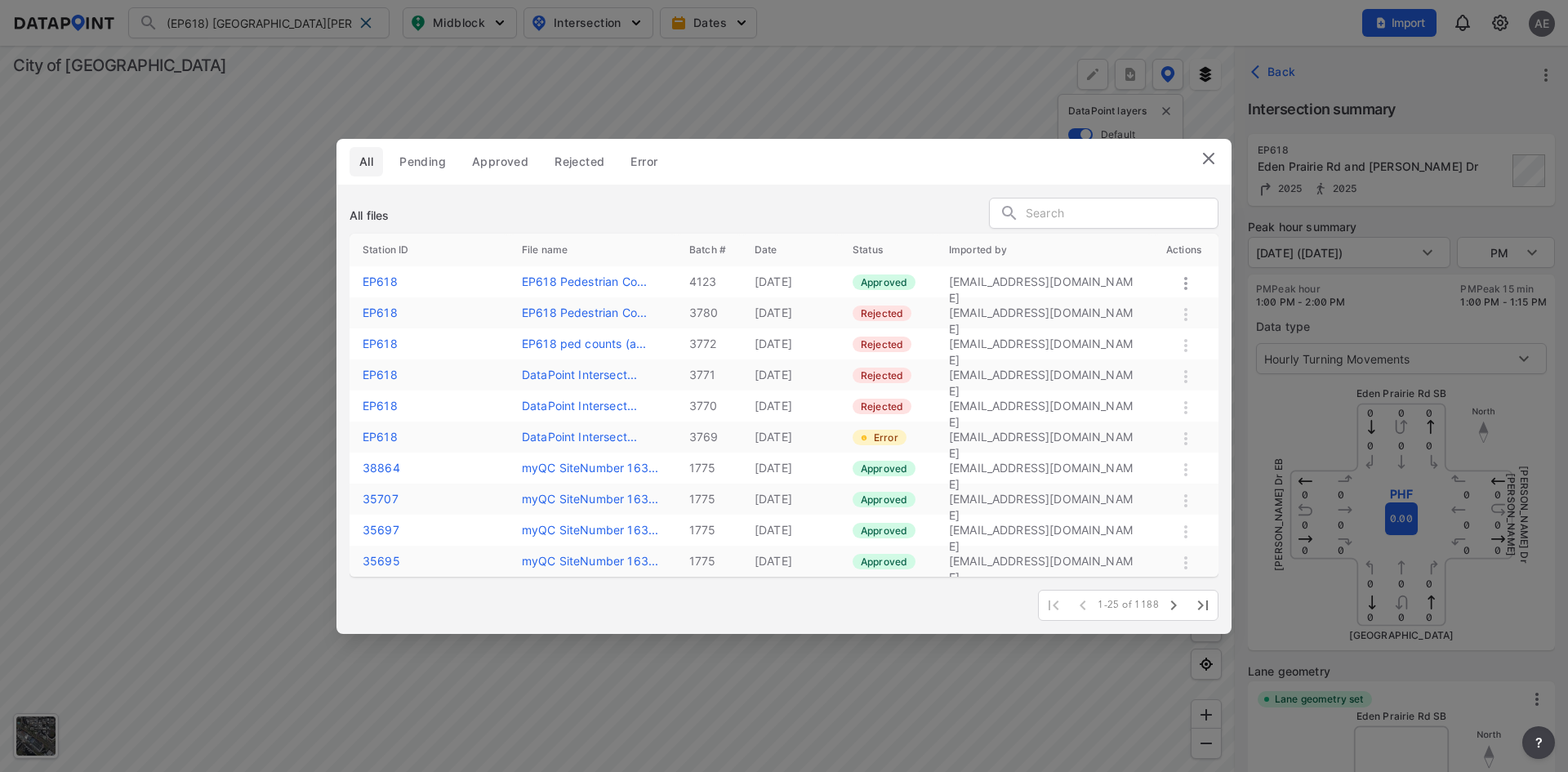
click at [1210, 161] on img at bounding box center [1209, 159] width 20 height 20
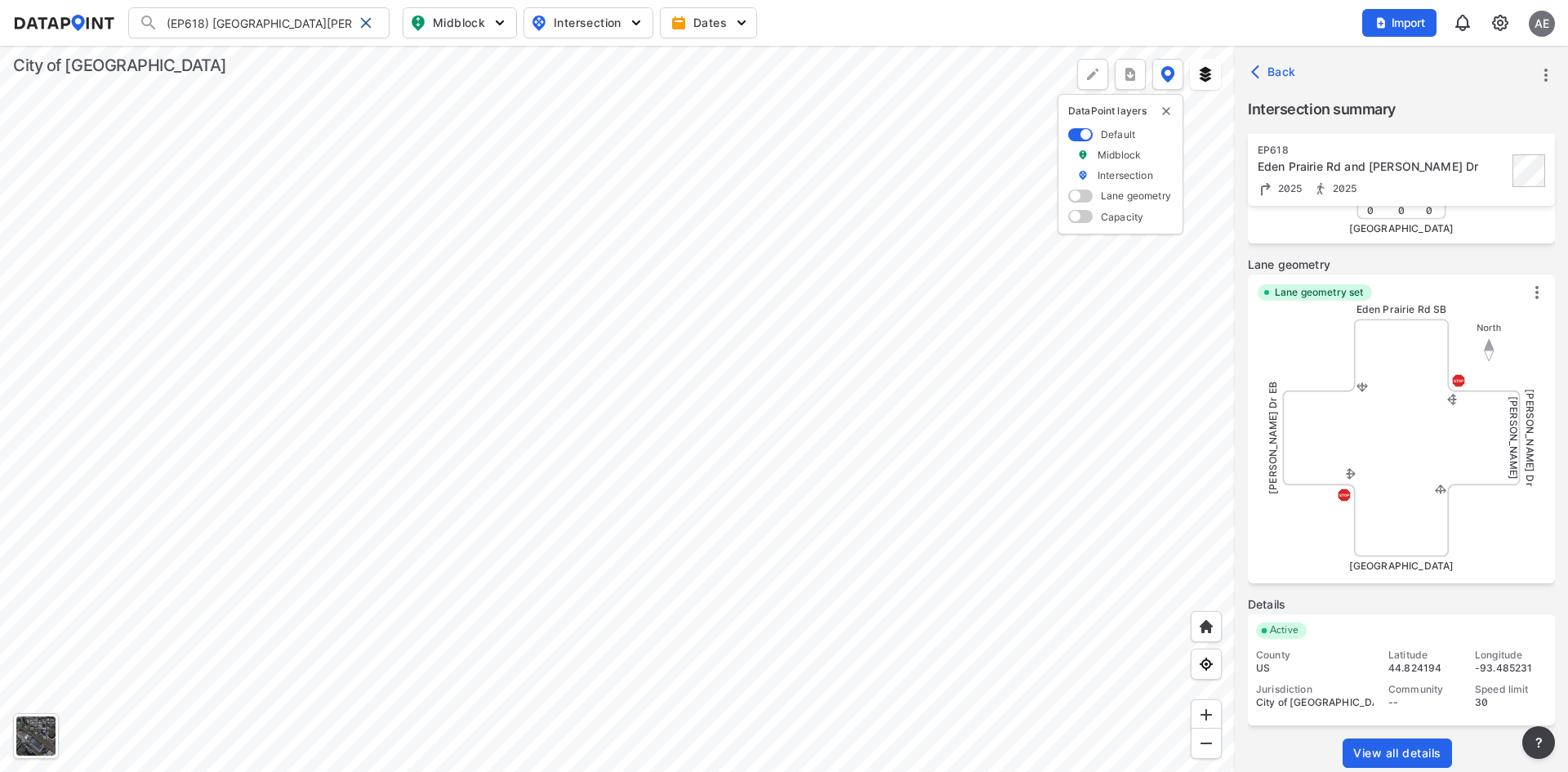
scroll to position [424, 0]
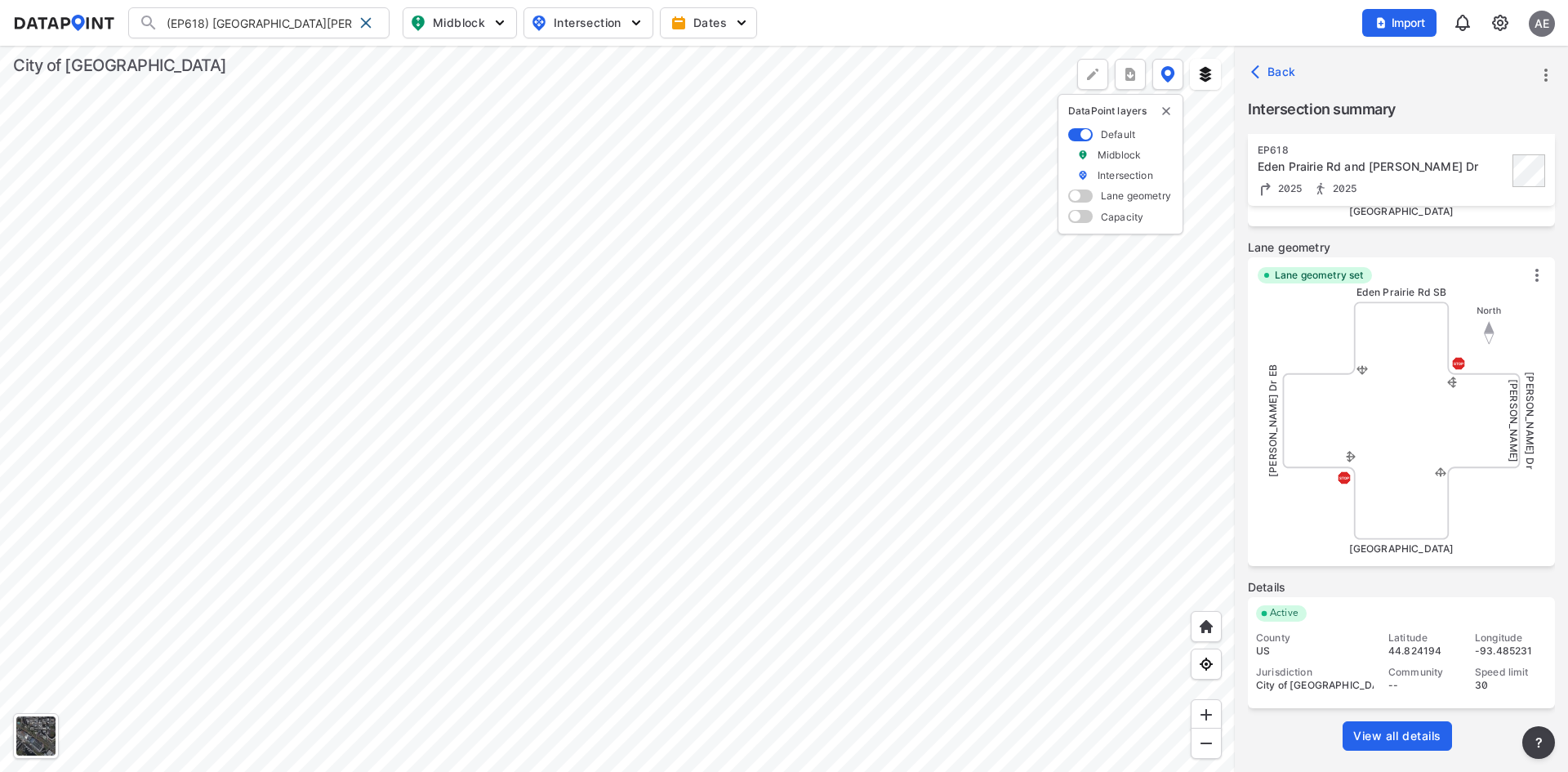
click at [1412, 735] on span "View all details" at bounding box center [1397, 736] width 88 height 17
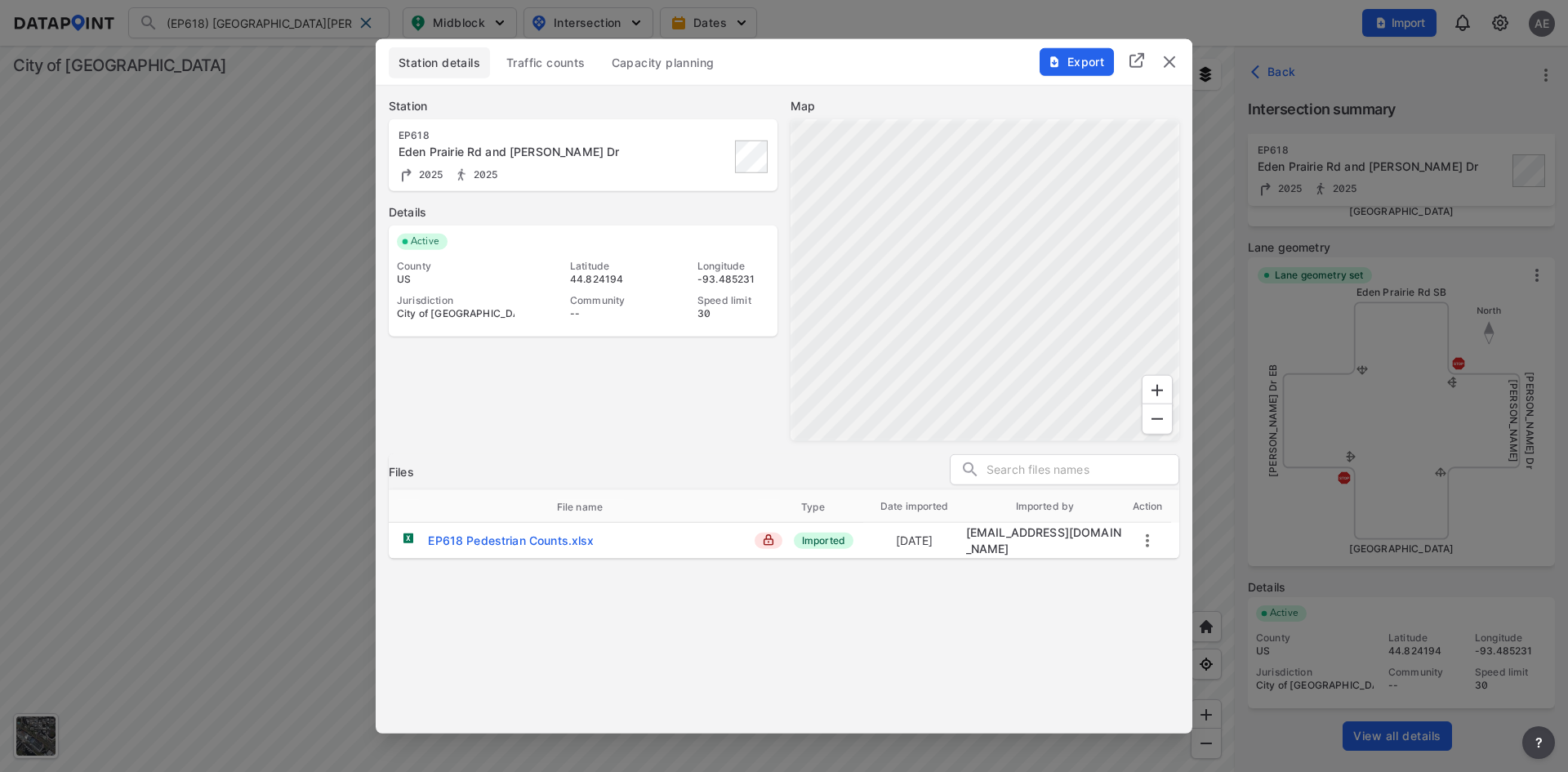
click at [553, 55] on span "Traffic counts" at bounding box center [545, 62] width 79 height 17
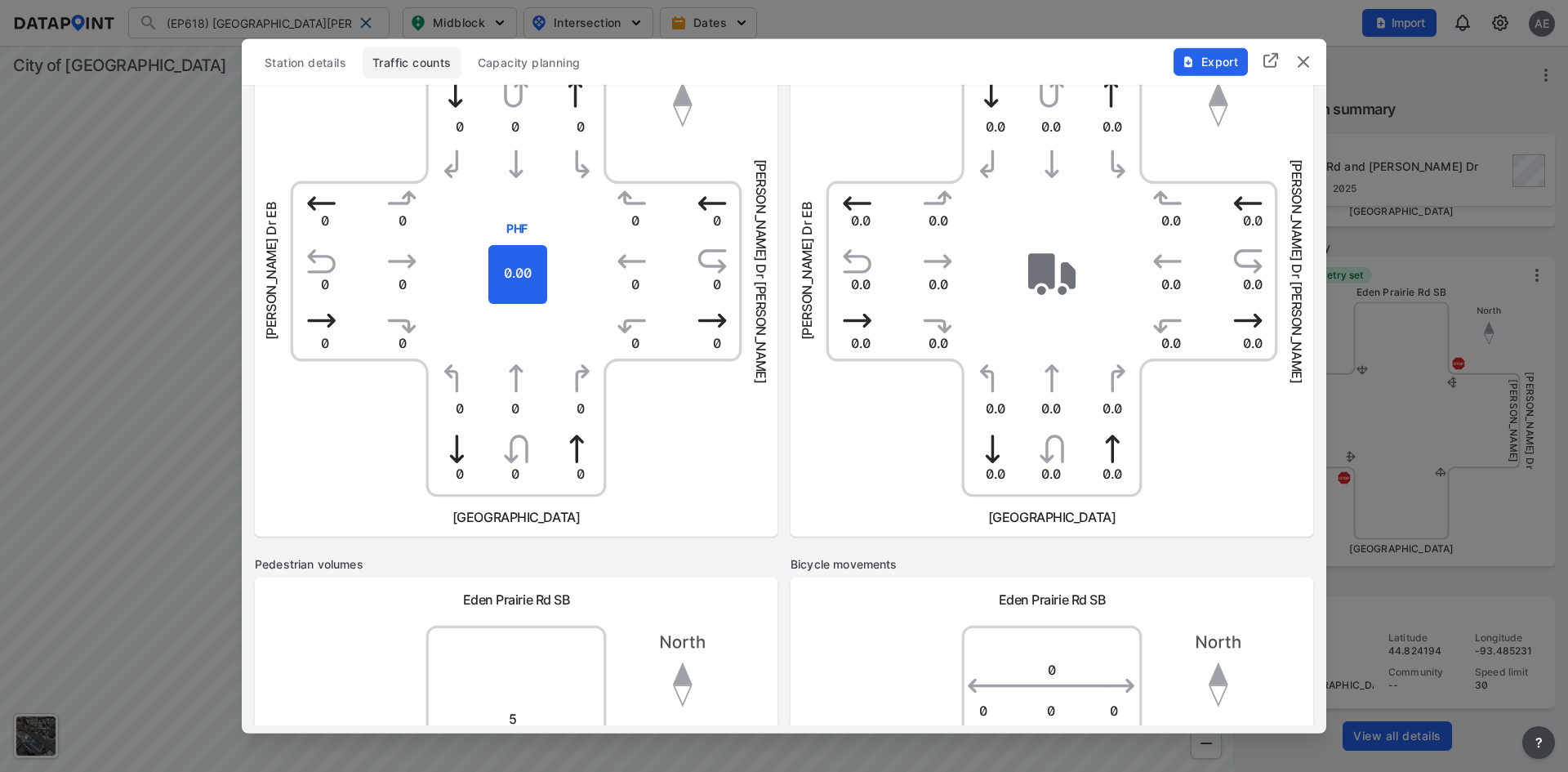
scroll to position [0, 0]
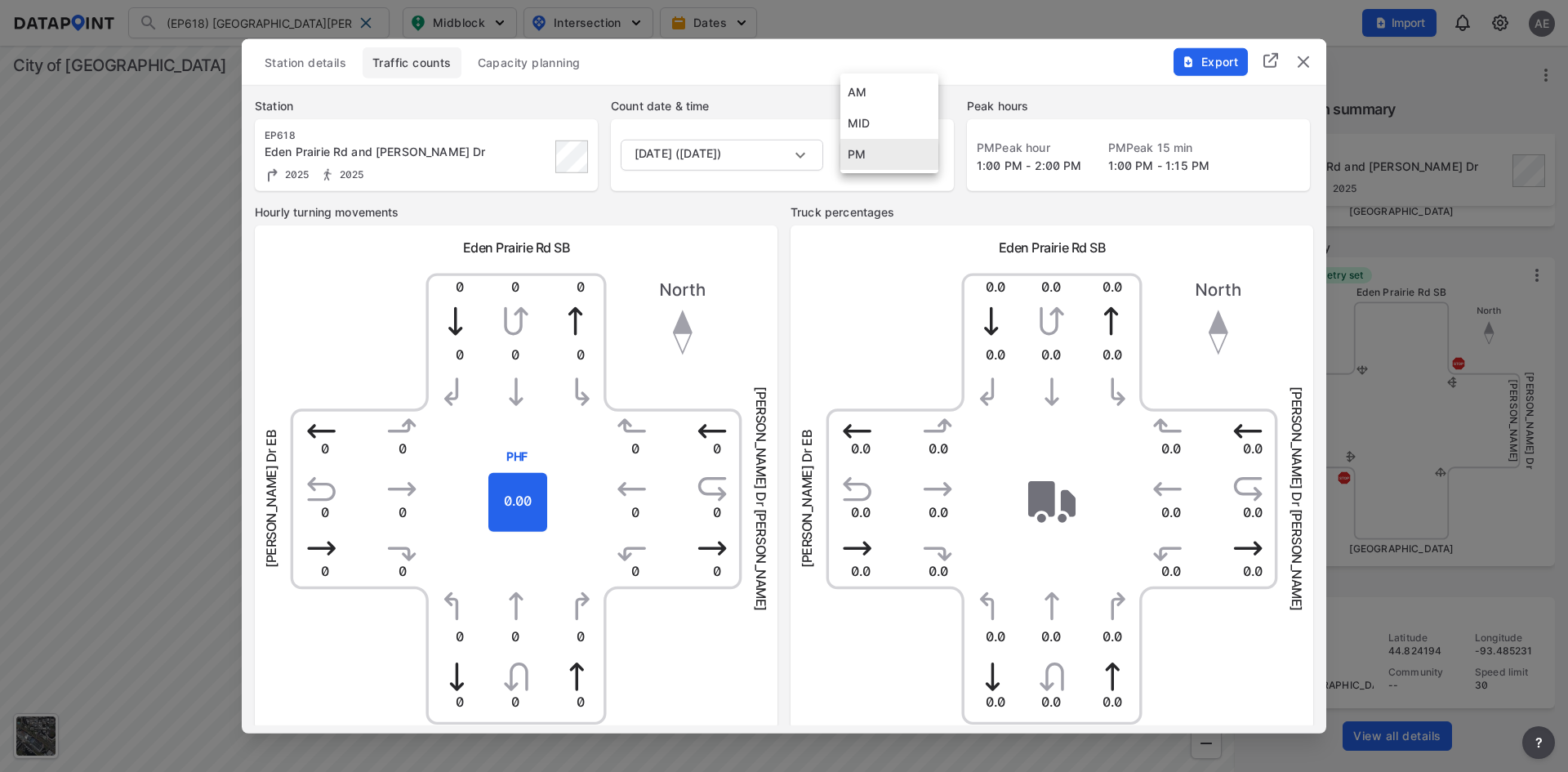
click at [919, 143] on body "(EP618) [GEOGRAPHIC_DATA][PERSON_NAME] (EP618) [GEOGRAPHIC_DATA][PERSON_NAME] S…" at bounding box center [784, 386] width 1568 height 772
click at [891, 98] on li "AM" at bounding box center [890, 92] width 98 height 31
type input "AM"
